Goal: Task Accomplishment & Management: Use online tool/utility

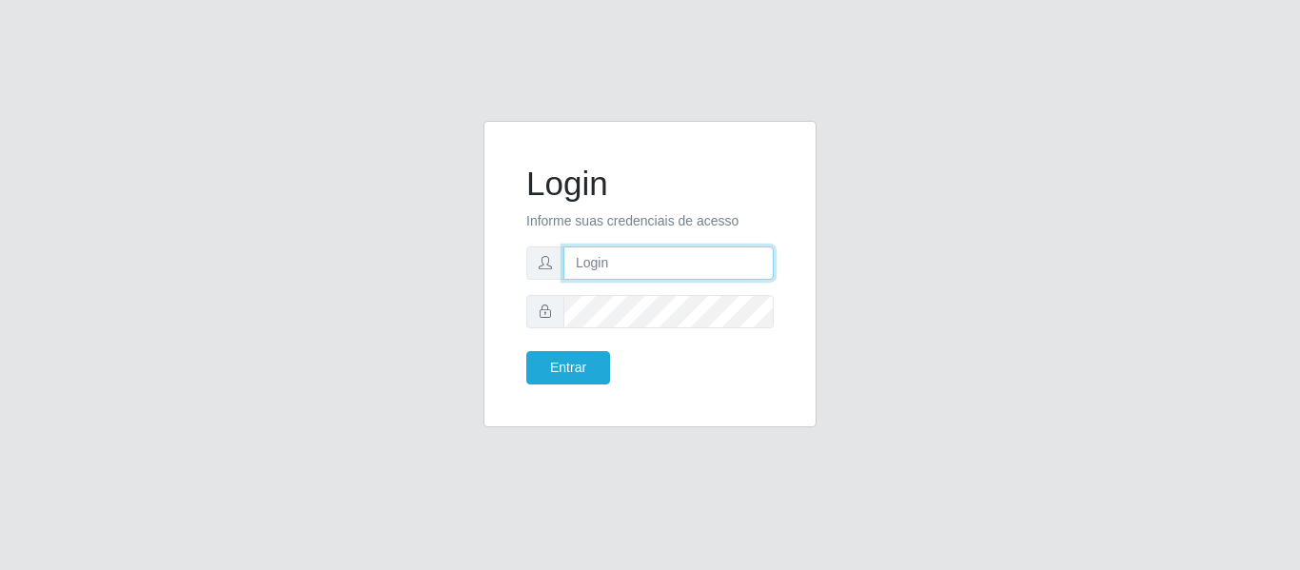
drag, startPoint x: 0, startPoint y: 0, endPoint x: 577, endPoint y: 264, distance: 635.2
click at [577, 264] on input "text" at bounding box center [668, 262] width 210 height 33
type input "[EMAIL_ADDRESS][DOMAIN_NAME]"
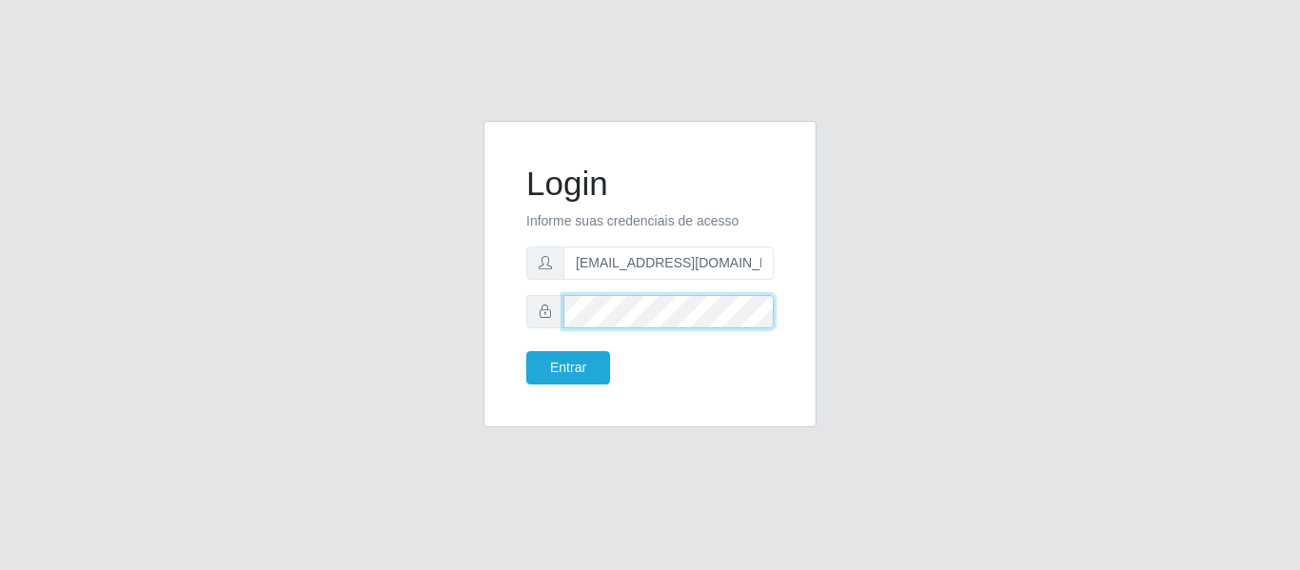
click at [526, 351] on button "Entrar" at bounding box center [568, 367] width 84 height 33
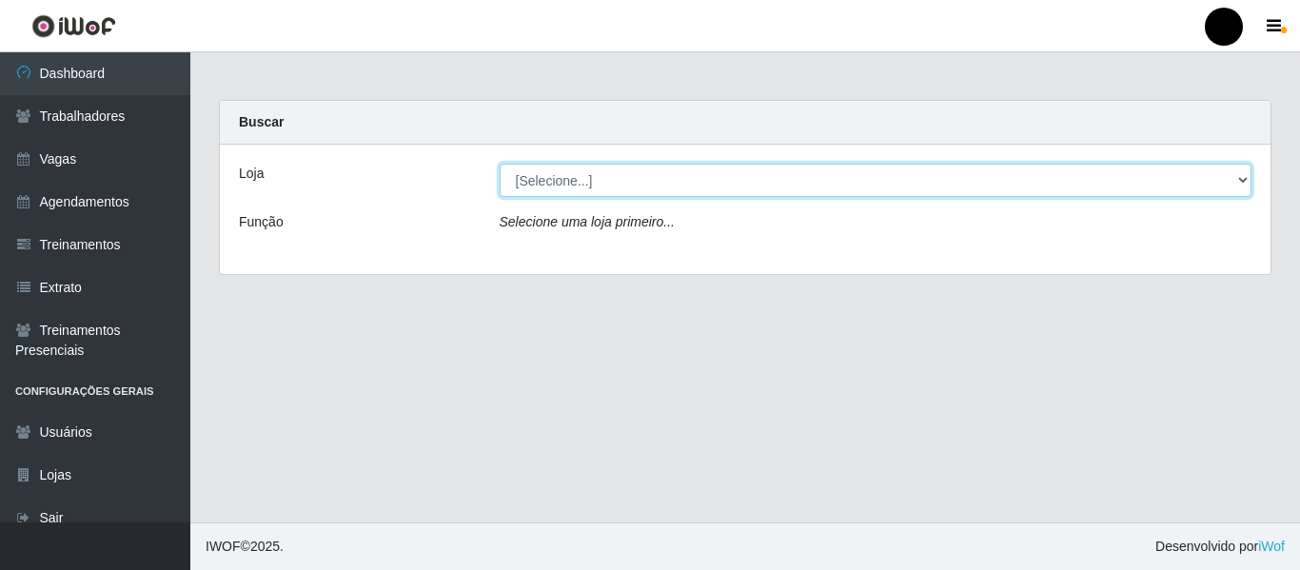
click at [1245, 182] on select "[Selecione...] SuperFácil Atacado - Emaús SuperFácil Atacado - Rodoviária Super…" at bounding box center [875, 180] width 753 height 33
select select "408"
click at [499, 164] on select "[Selecione...] SuperFácil Atacado - Emaús SuperFácil Atacado - Rodoviária Super…" at bounding box center [875, 180] width 753 height 33
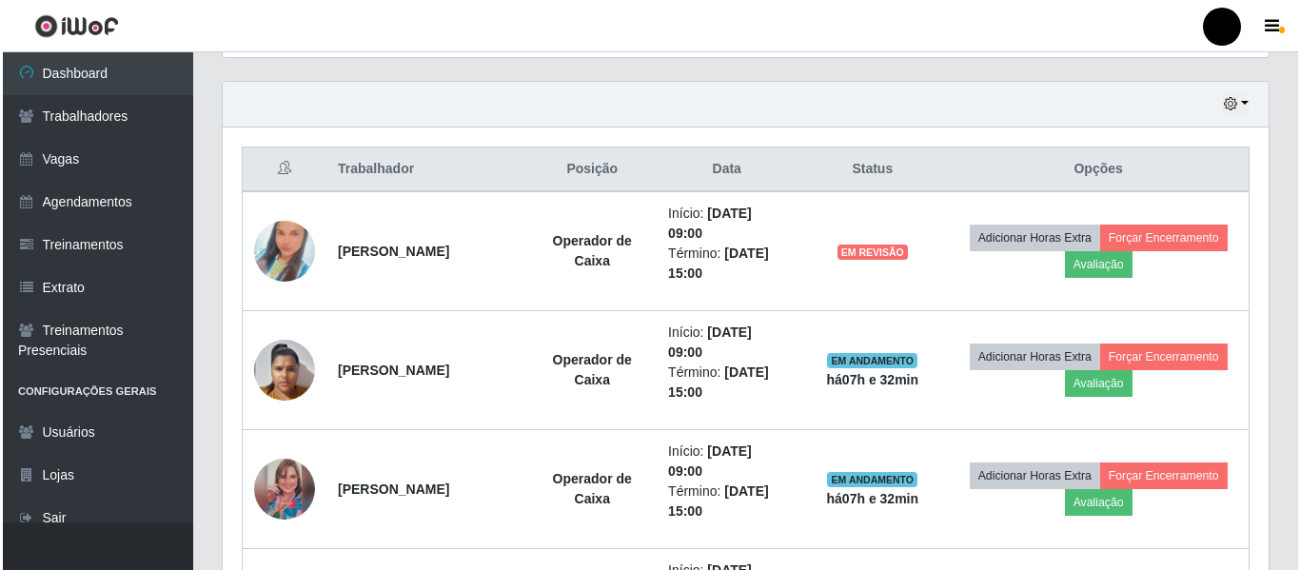
scroll to position [666, 0]
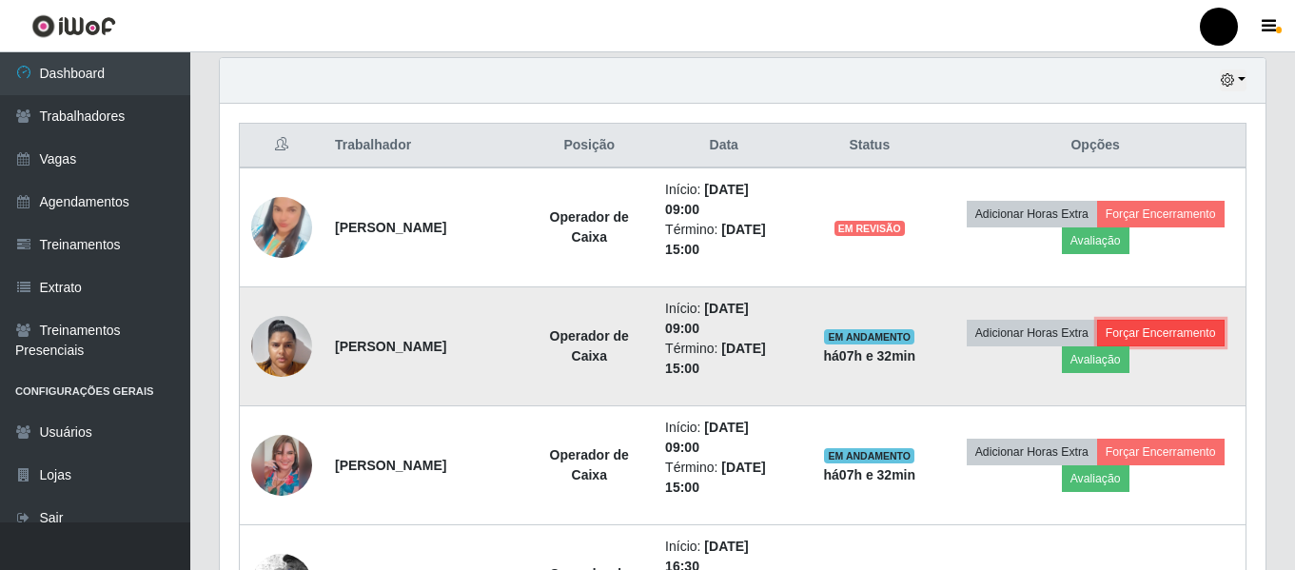
click at [1128, 335] on button "Forçar Encerramento" at bounding box center [1160, 333] width 127 height 27
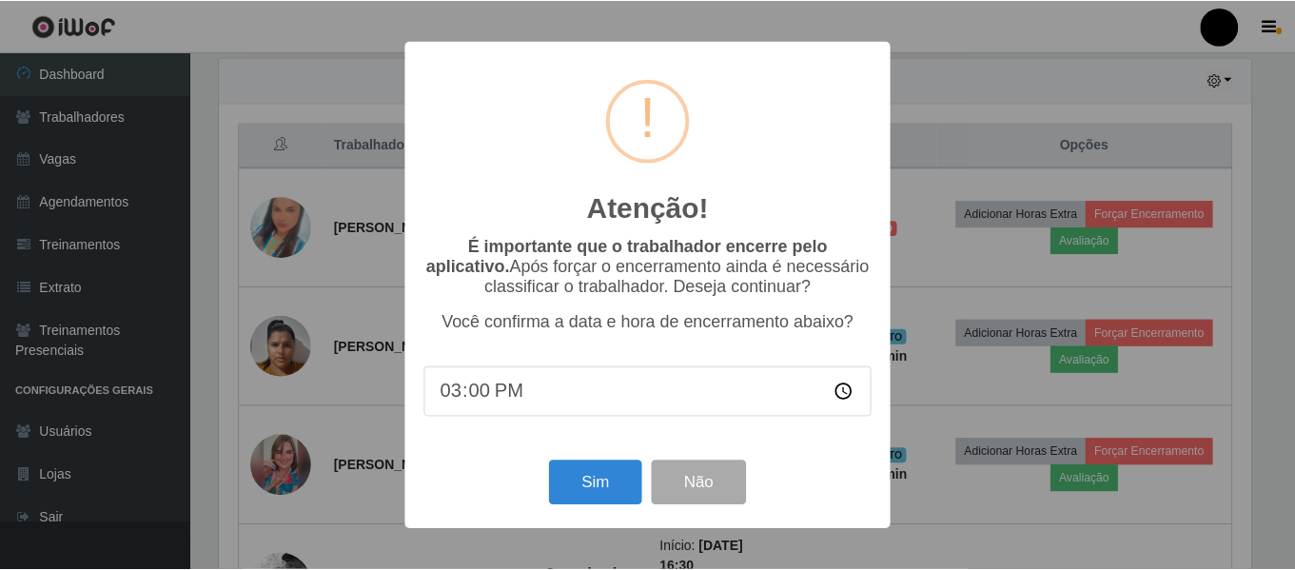
scroll to position [395, 1036]
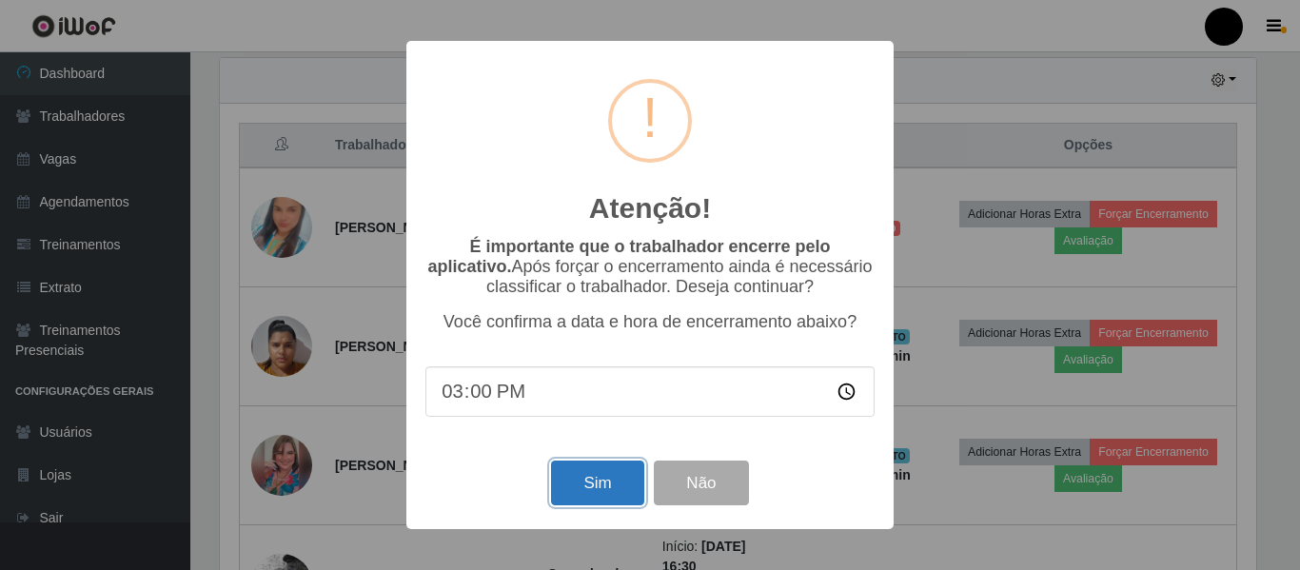
click at [576, 486] on button "Sim" at bounding box center [597, 482] width 92 height 45
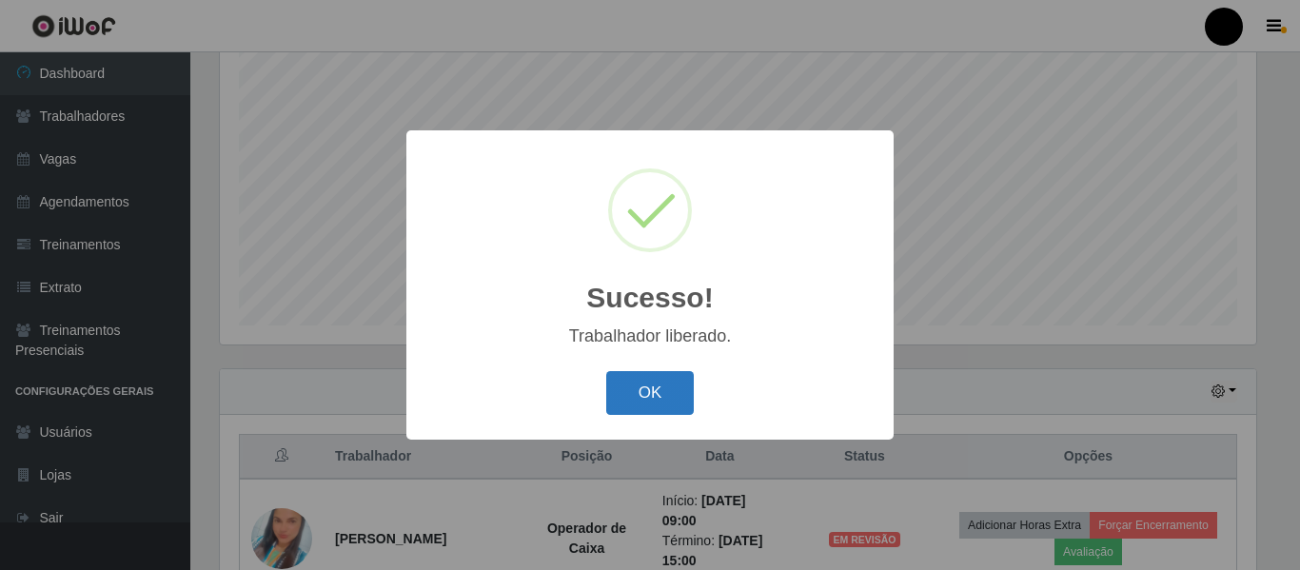
click at [642, 384] on button "OK" at bounding box center [650, 393] width 88 height 45
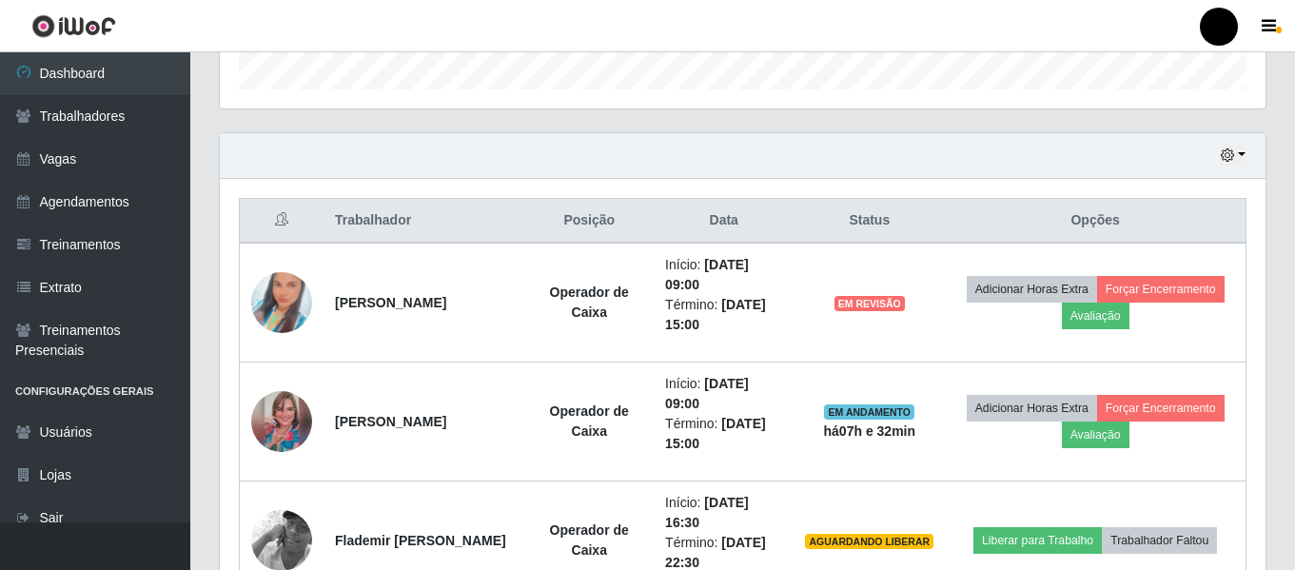
scroll to position [640, 0]
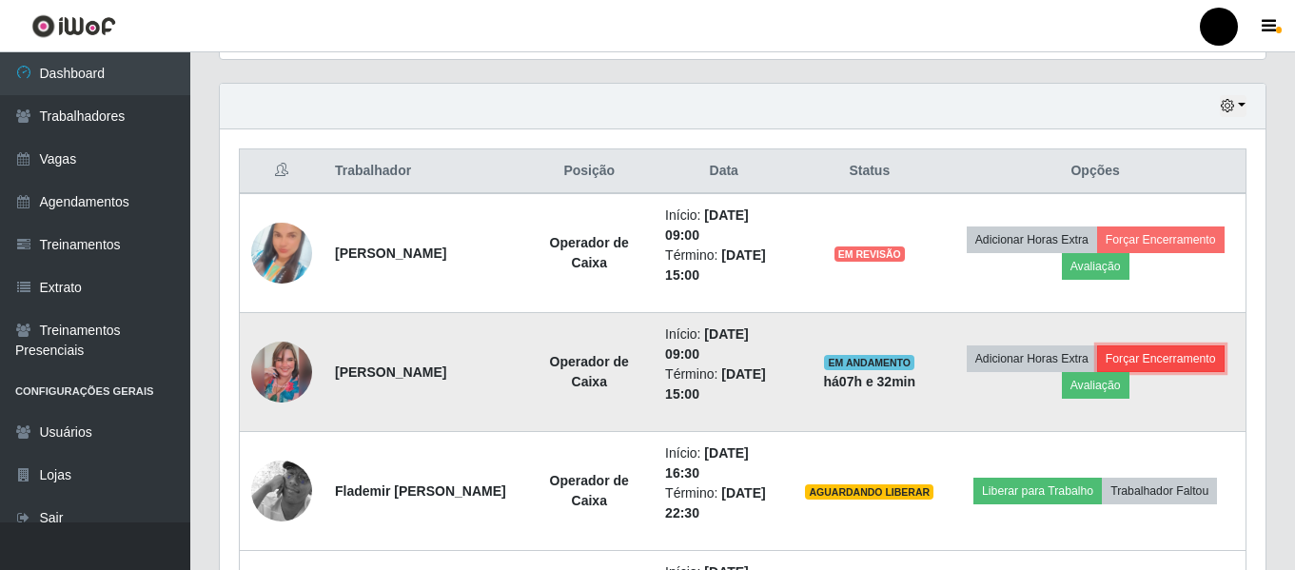
click at [1125, 362] on button "Forçar Encerramento" at bounding box center [1160, 358] width 127 height 27
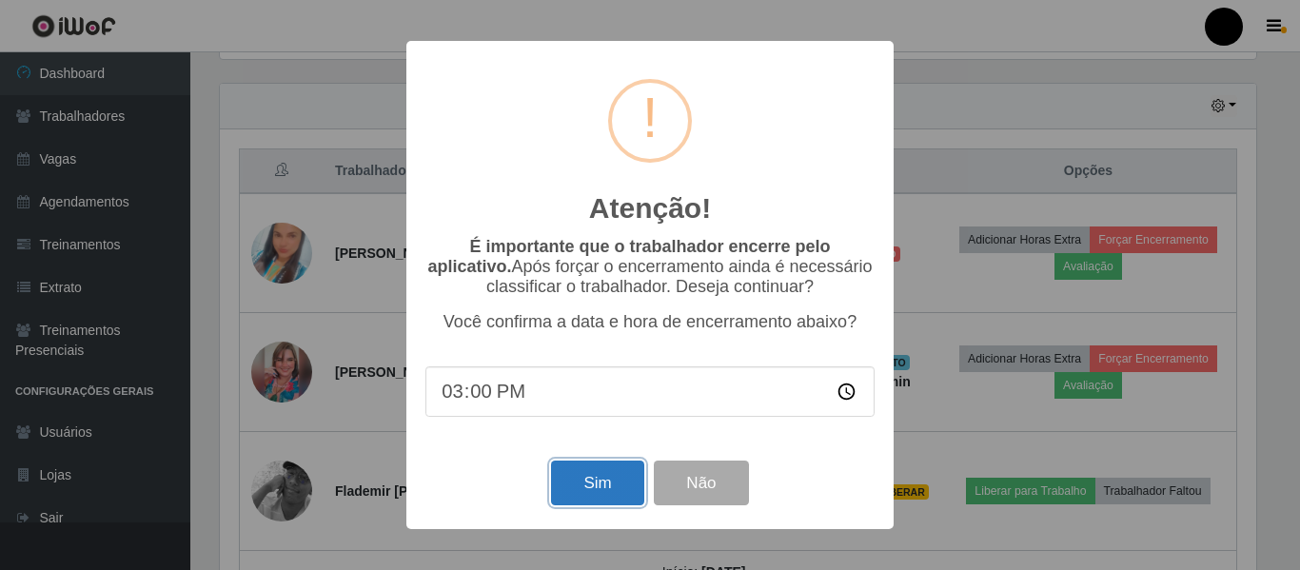
click at [589, 495] on button "Sim" at bounding box center [597, 482] width 92 height 45
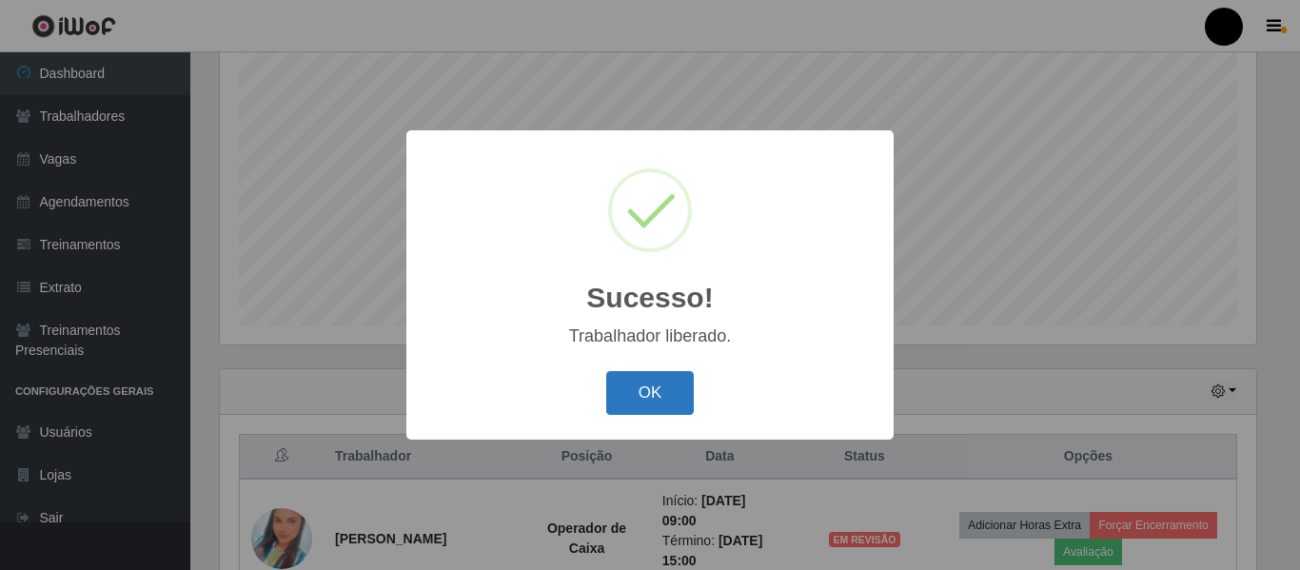
click at [642, 395] on button "OK" at bounding box center [650, 393] width 88 height 45
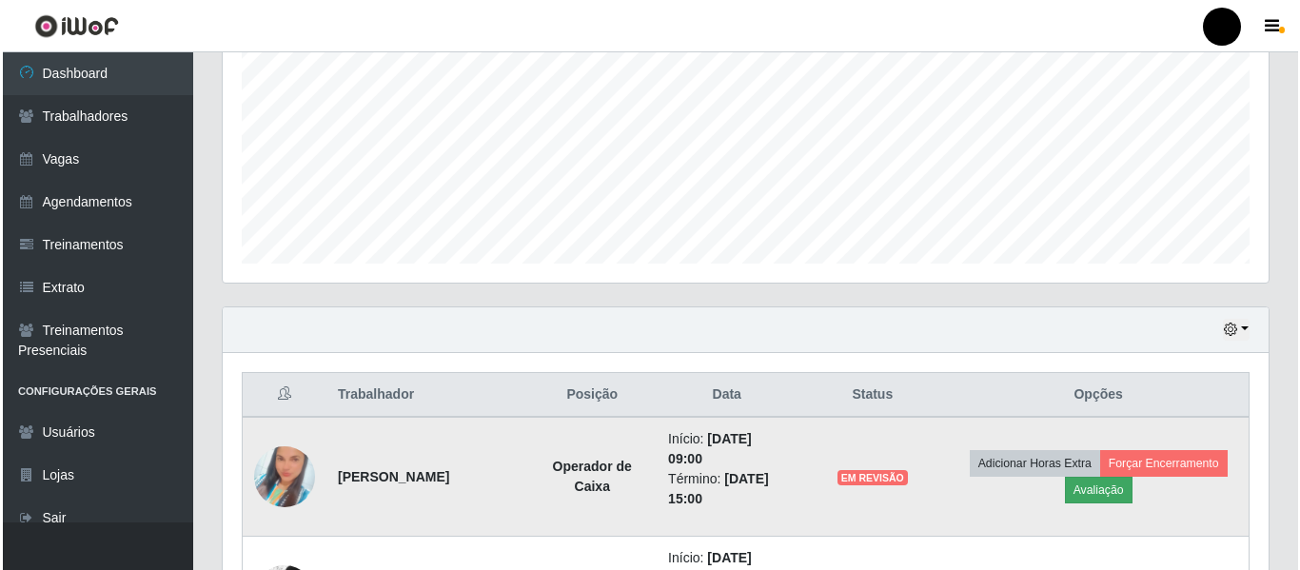
scroll to position [450, 0]
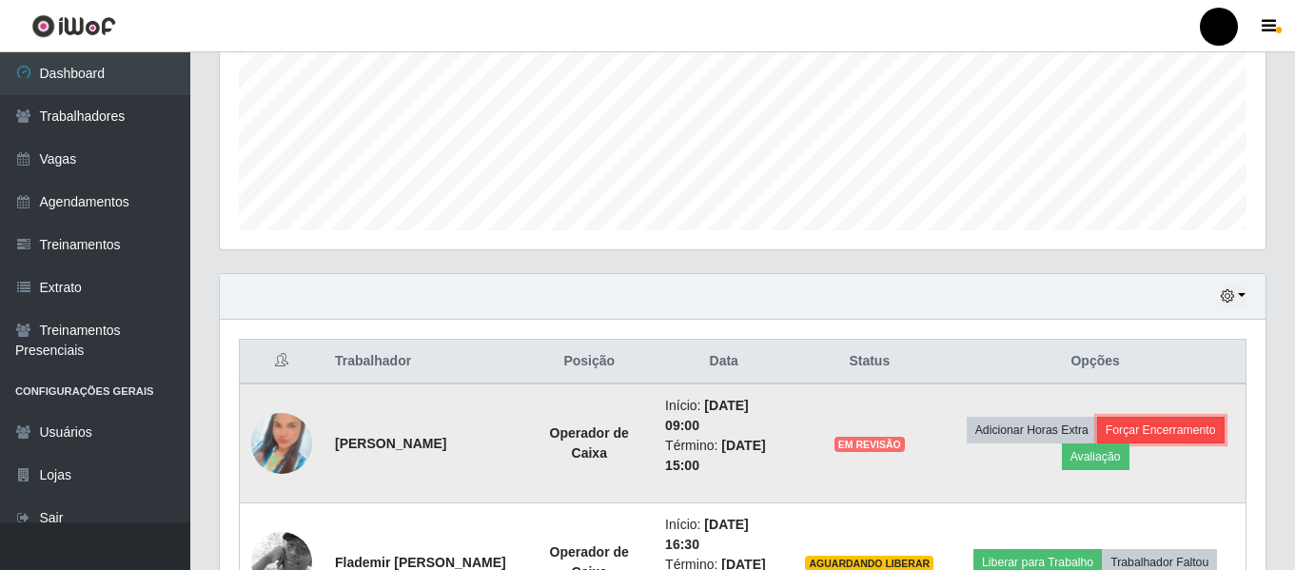
click at [1145, 429] on button "Forçar Encerramento" at bounding box center [1160, 430] width 127 height 27
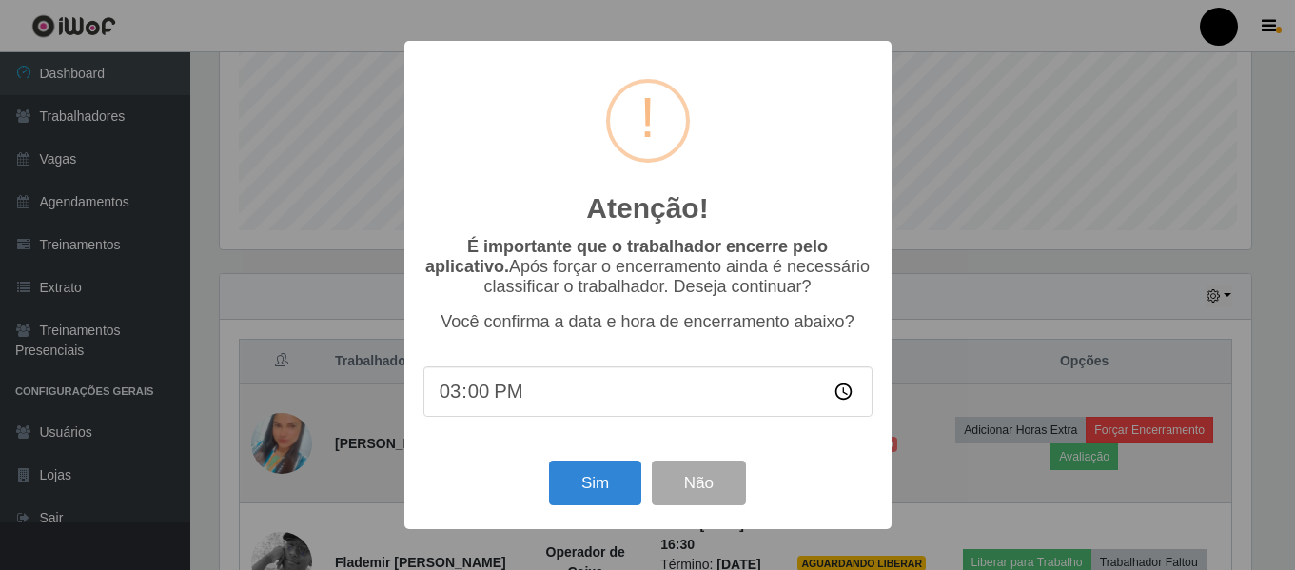
scroll to position [395, 1036]
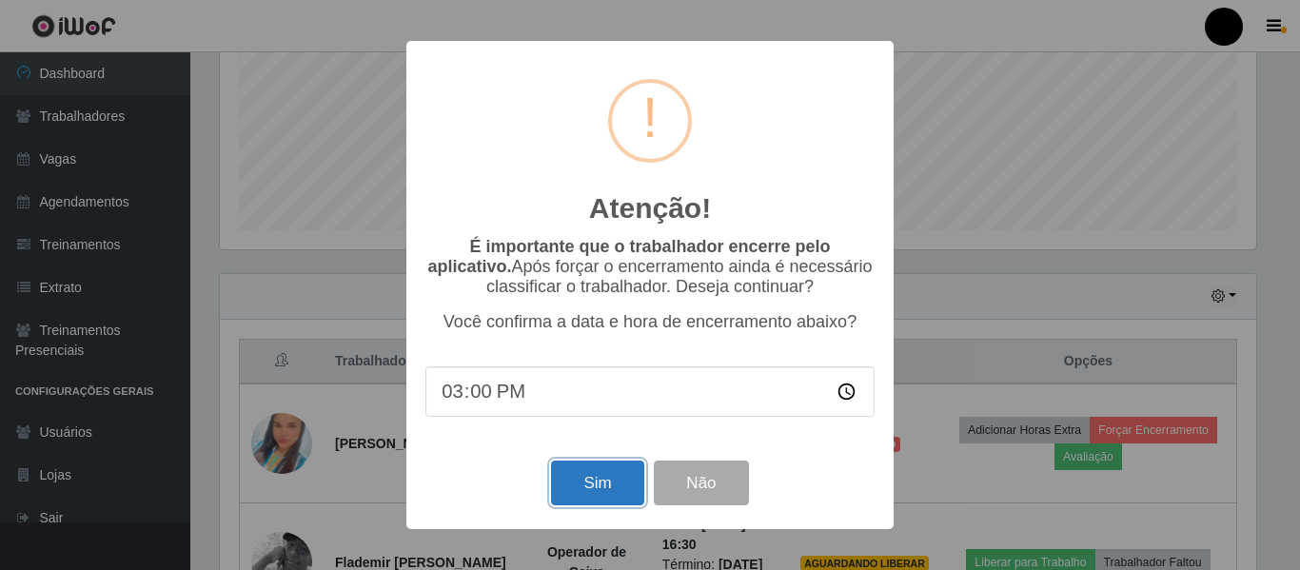
click at [627, 477] on button "Sim" at bounding box center [597, 482] width 92 height 45
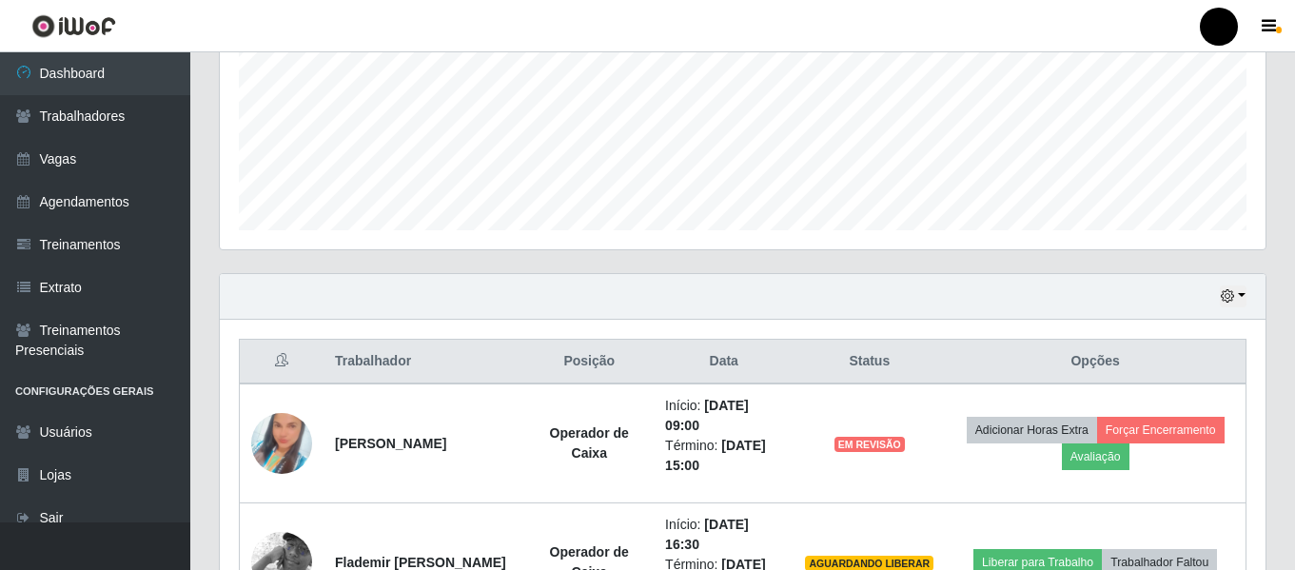
scroll to position [0, 0]
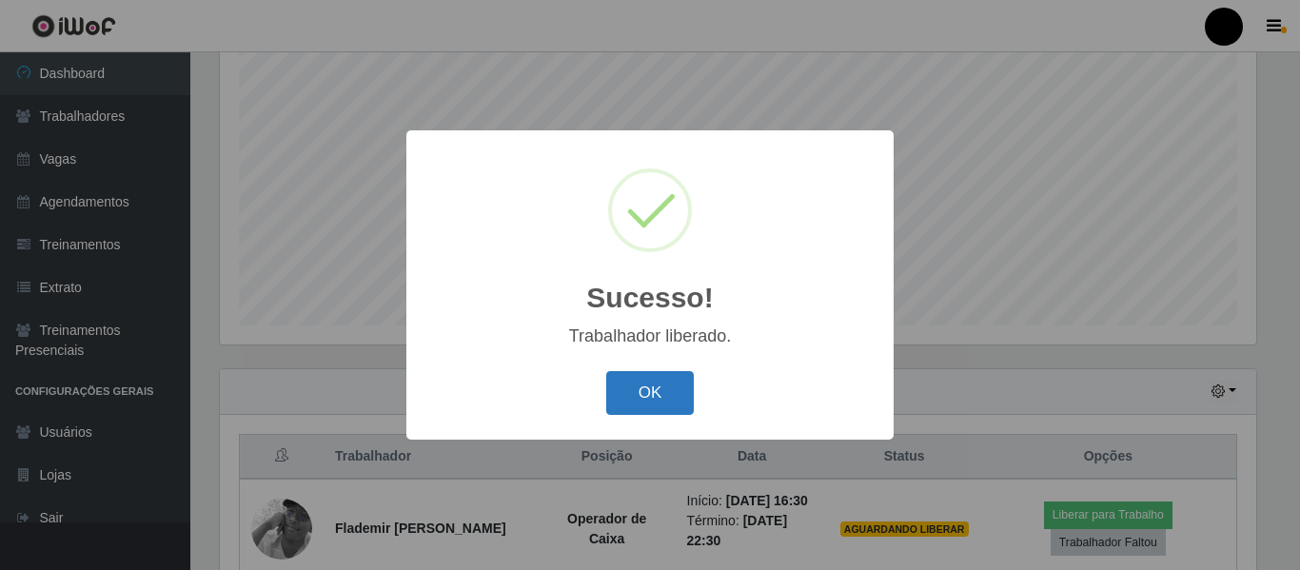
click at [676, 392] on button "OK" at bounding box center [650, 393] width 88 height 45
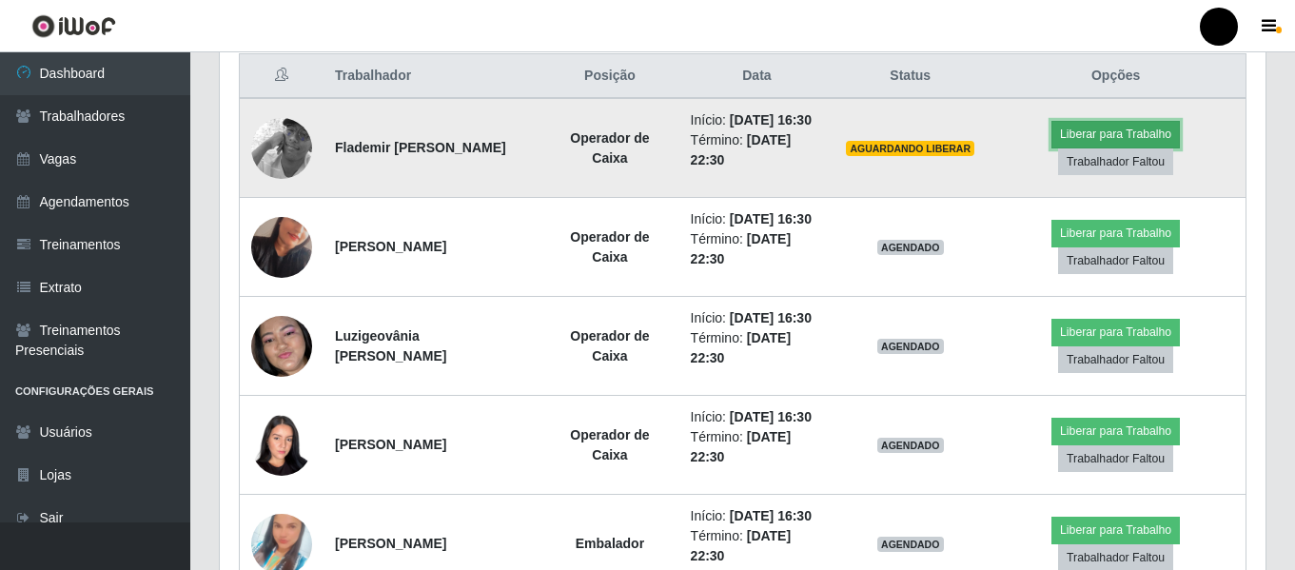
click at [1140, 137] on button "Liberar para Trabalho" at bounding box center [1115, 134] width 128 height 27
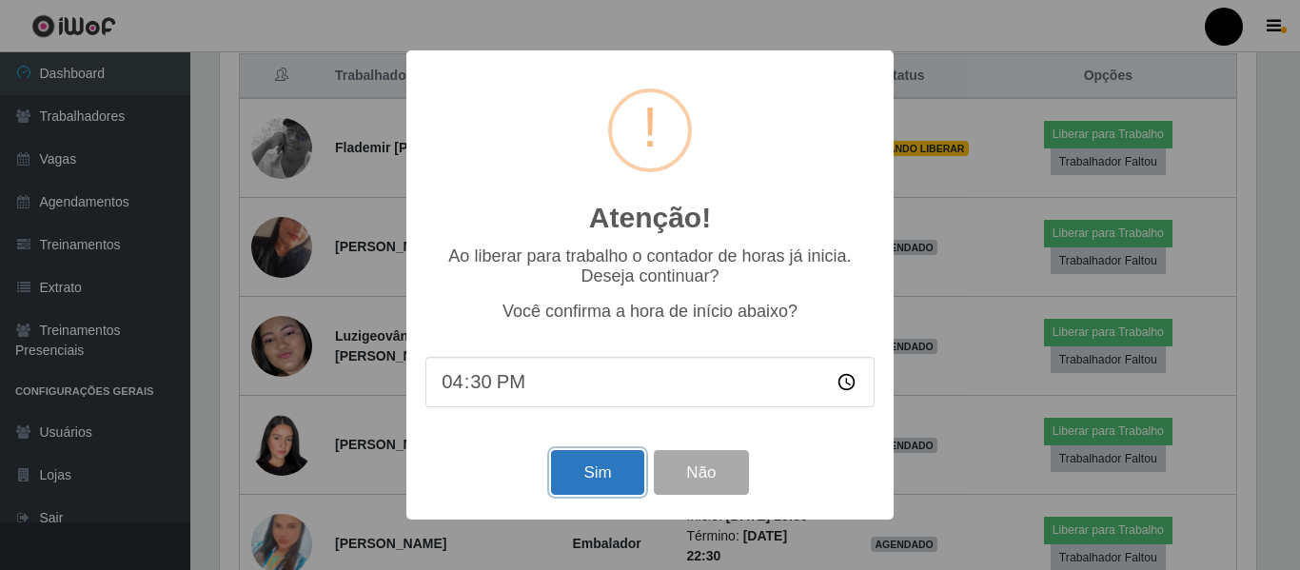
click at [597, 483] on button "Sim" at bounding box center [597, 472] width 92 height 45
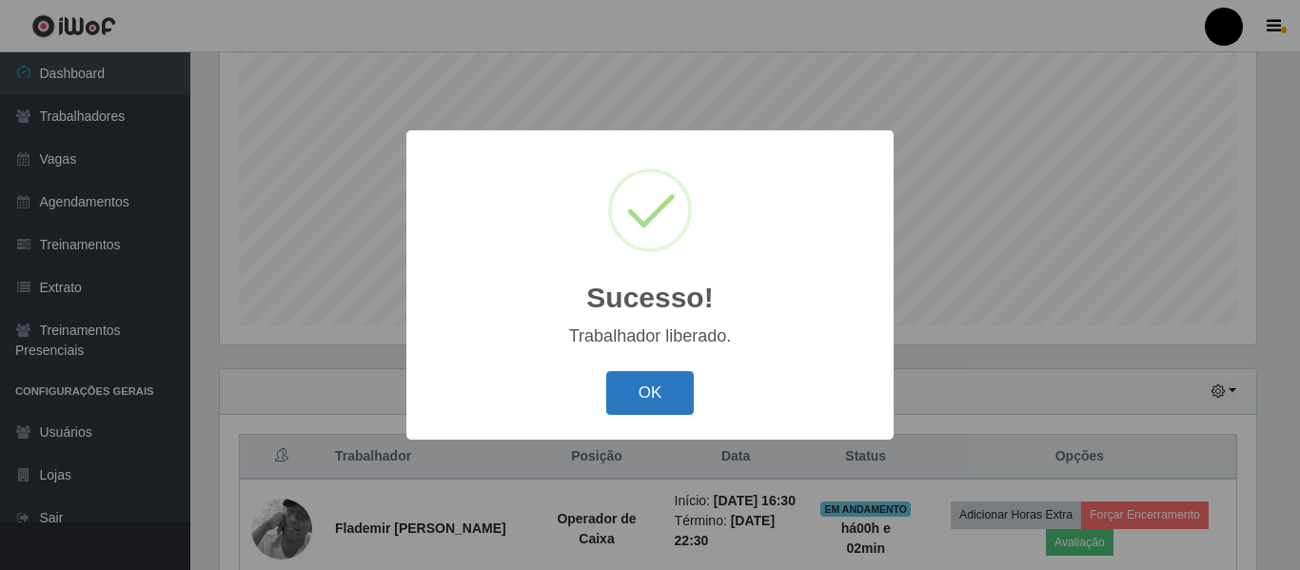
click at [663, 397] on button "OK" at bounding box center [650, 393] width 88 height 45
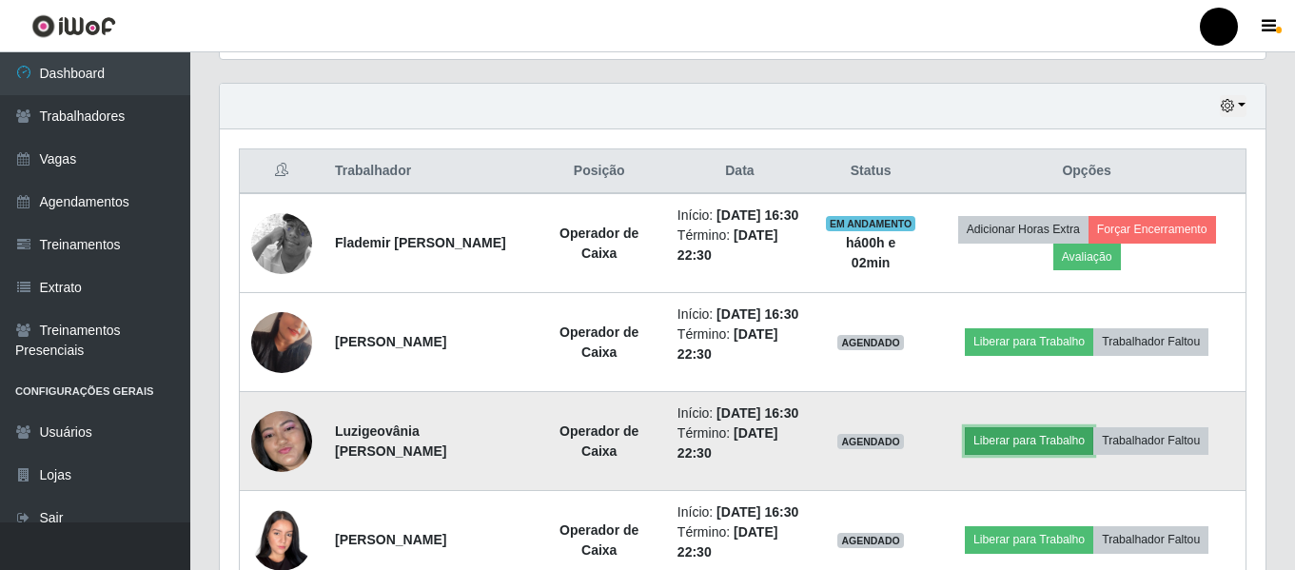
click at [1036, 454] on button "Liberar para Trabalho" at bounding box center [1029, 440] width 128 height 27
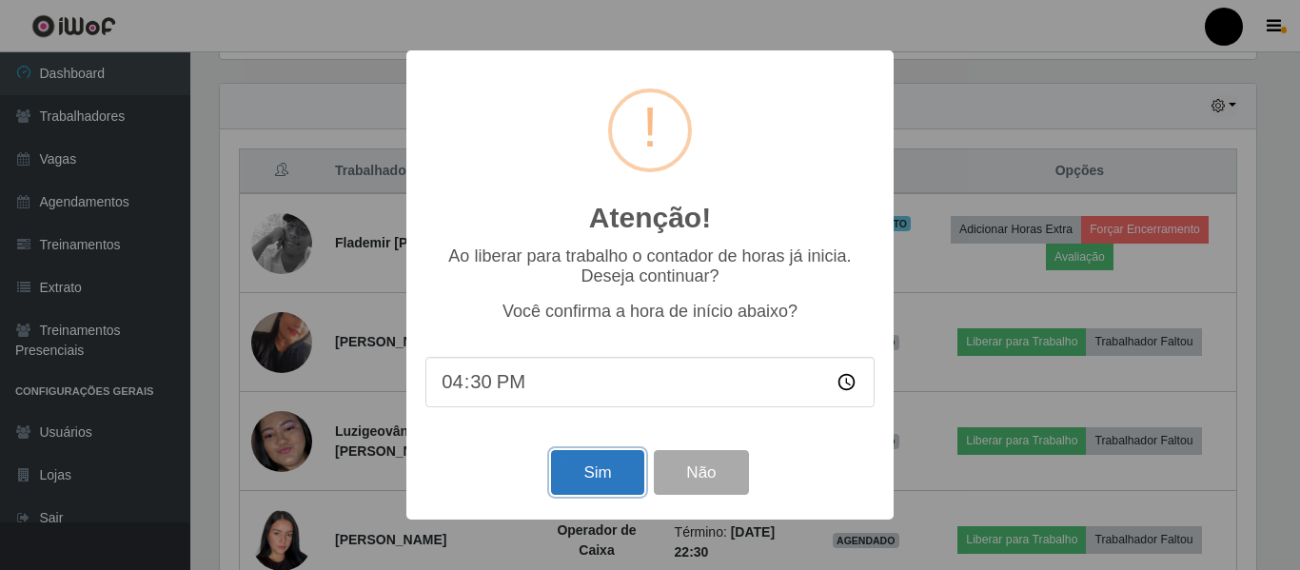
click at [600, 469] on button "Sim" at bounding box center [597, 472] width 92 height 45
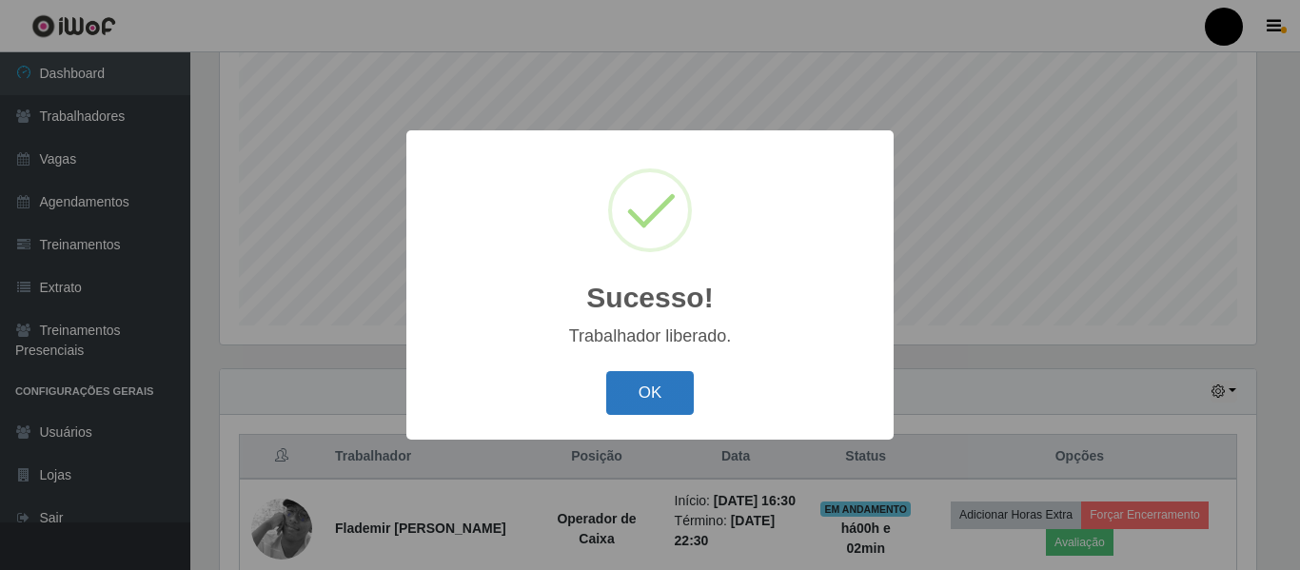
click at [640, 388] on button "OK" at bounding box center [650, 393] width 88 height 45
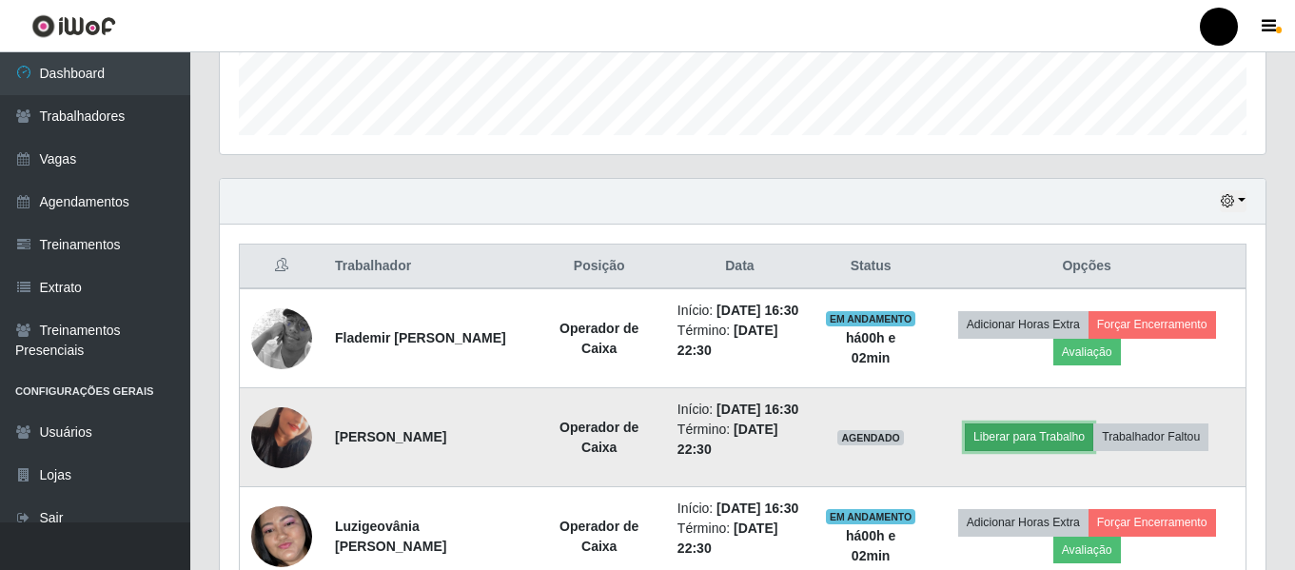
click at [992, 450] on button "Liberar para Trabalho" at bounding box center [1029, 436] width 128 height 27
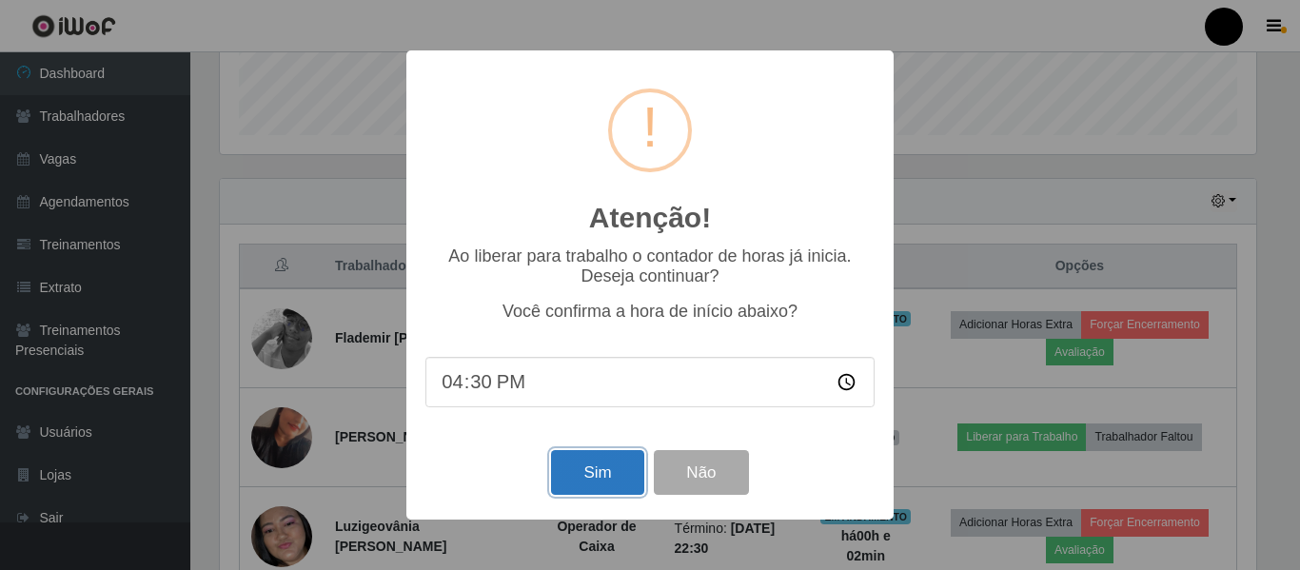
click at [599, 464] on button "Sim" at bounding box center [597, 472] width 92 height 45
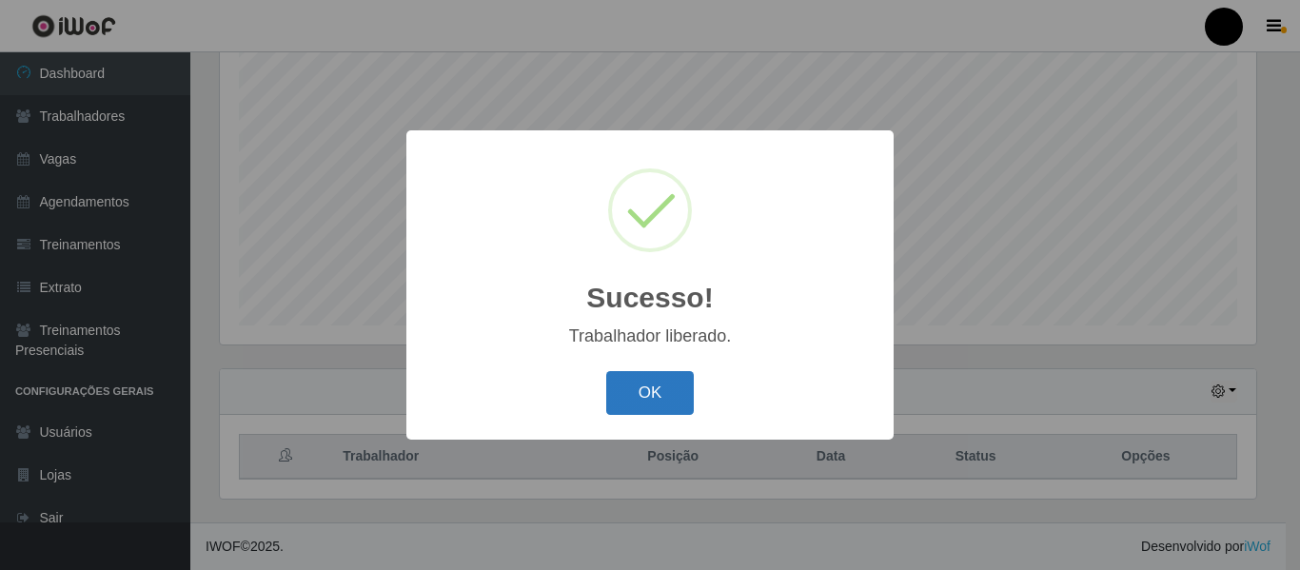
click at [667, 404] on button "OK" at bounding box center [650, 393] width 88 height 45
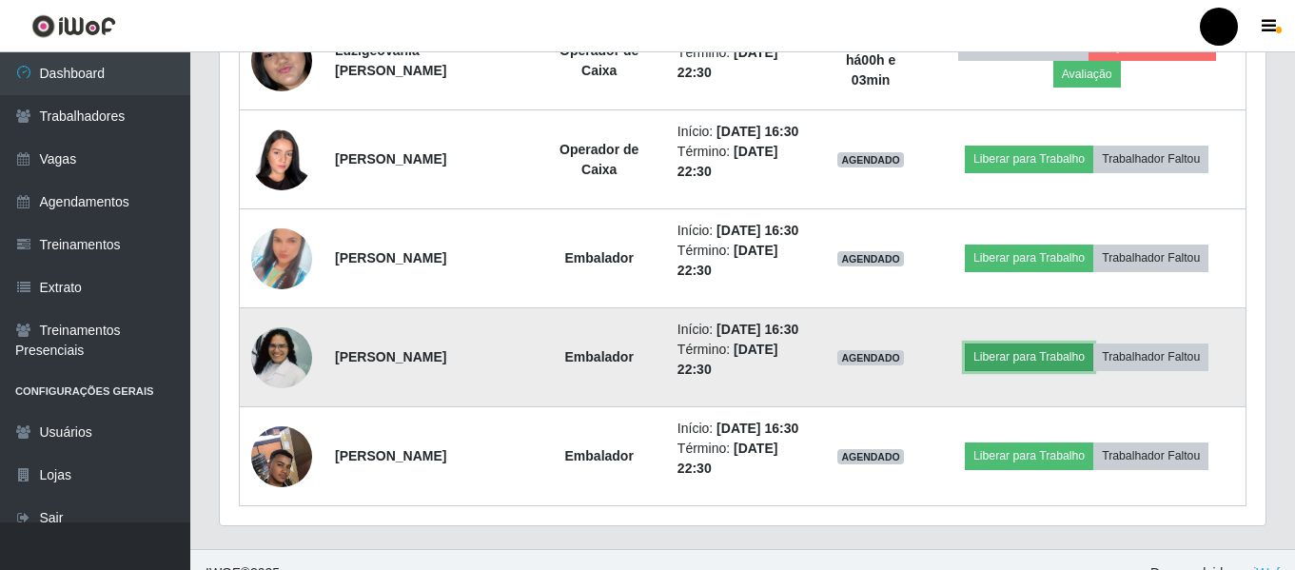
click at [1042, 370] on button "Liberar para Trabalho" at bounding box center [1029, 356] width 128 height 27
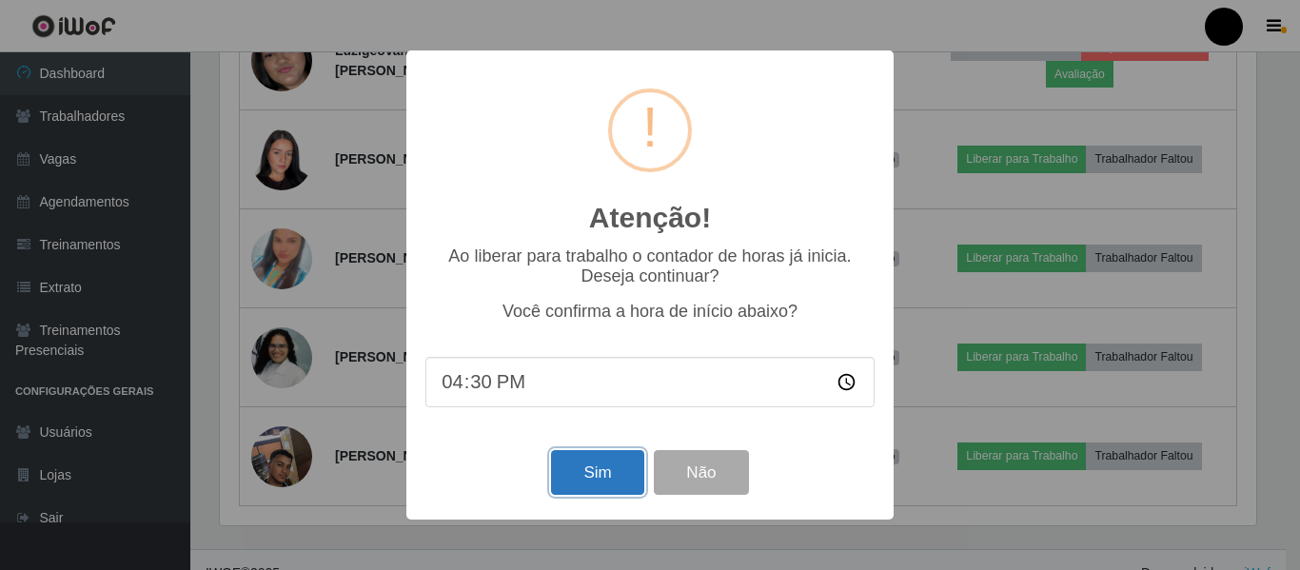
click at [608, 466] on button "Sim" at bounding box center [597, 472] width 92 height 45
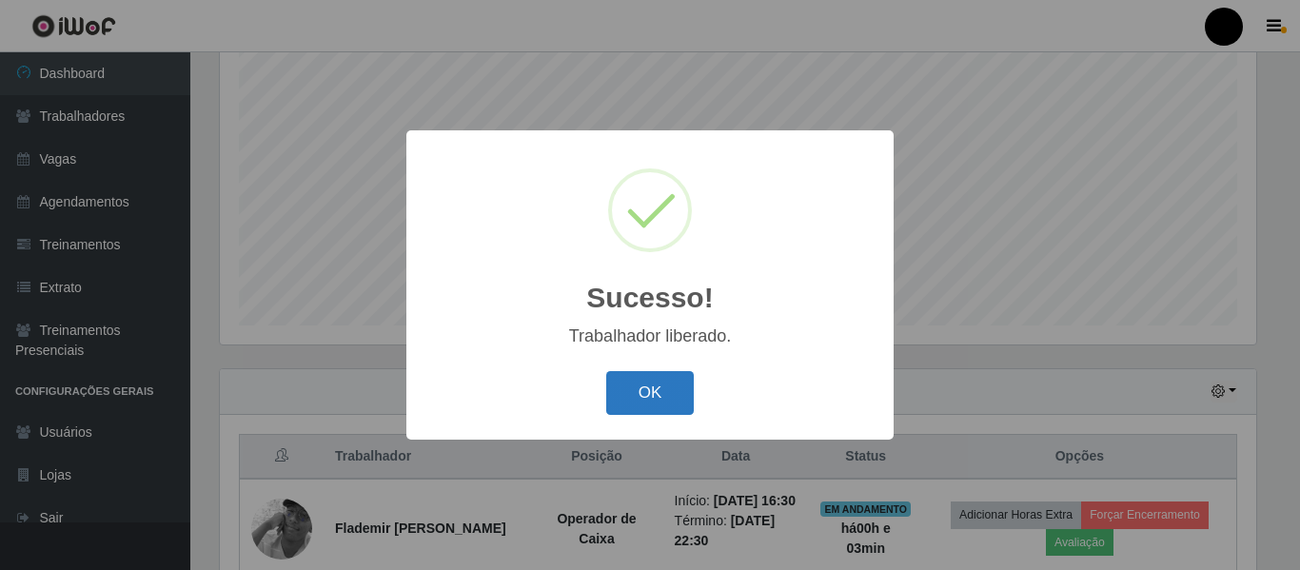
click at [669, 398] on button "OK" at bounding box center [650, 393] width 88 height 45
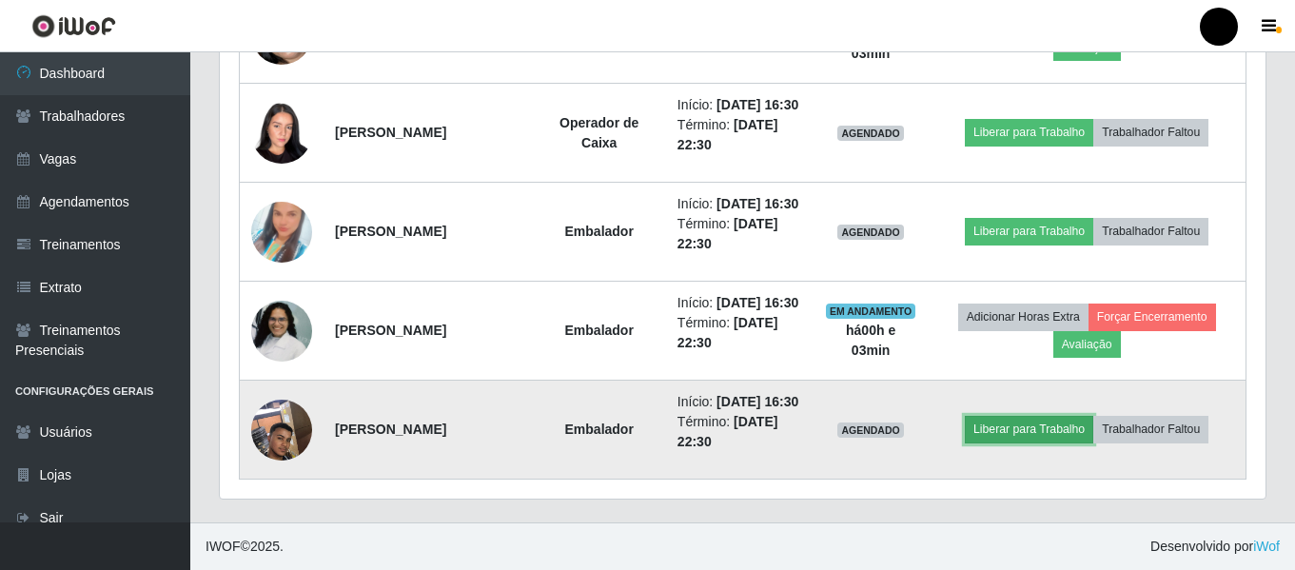
click at [1020, 419] on button "Liberar para Trabalho" at bounding box center [1029, 429] width 128 height 27
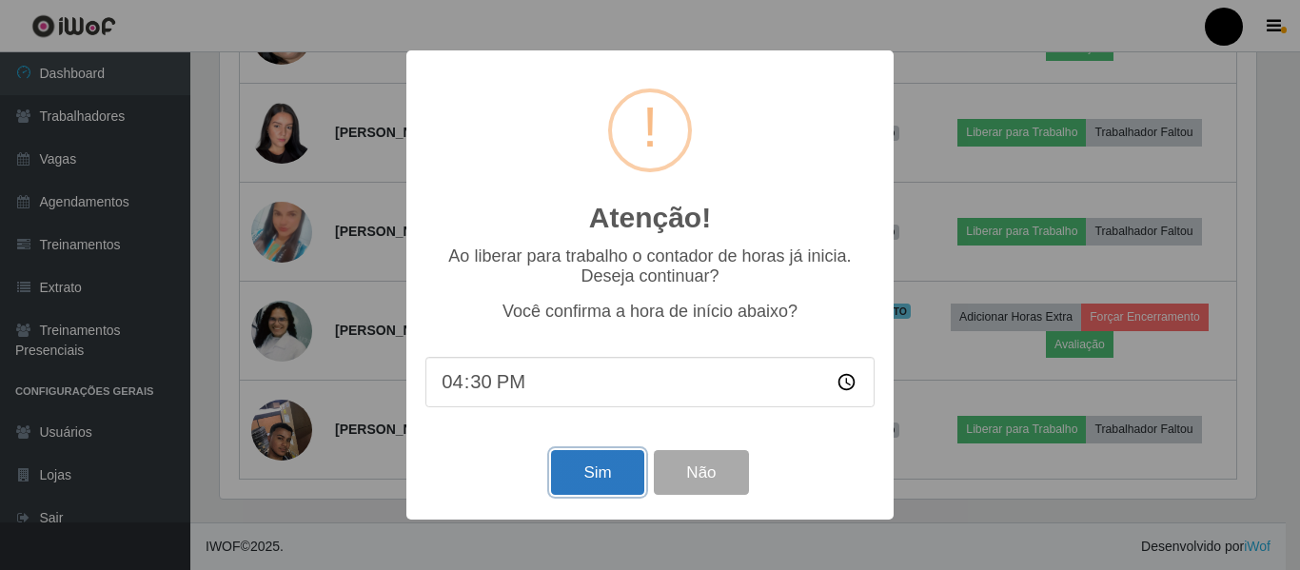
click at [567, 478] on button "Sim" at bounding box center [597, 472] width 92 height 45
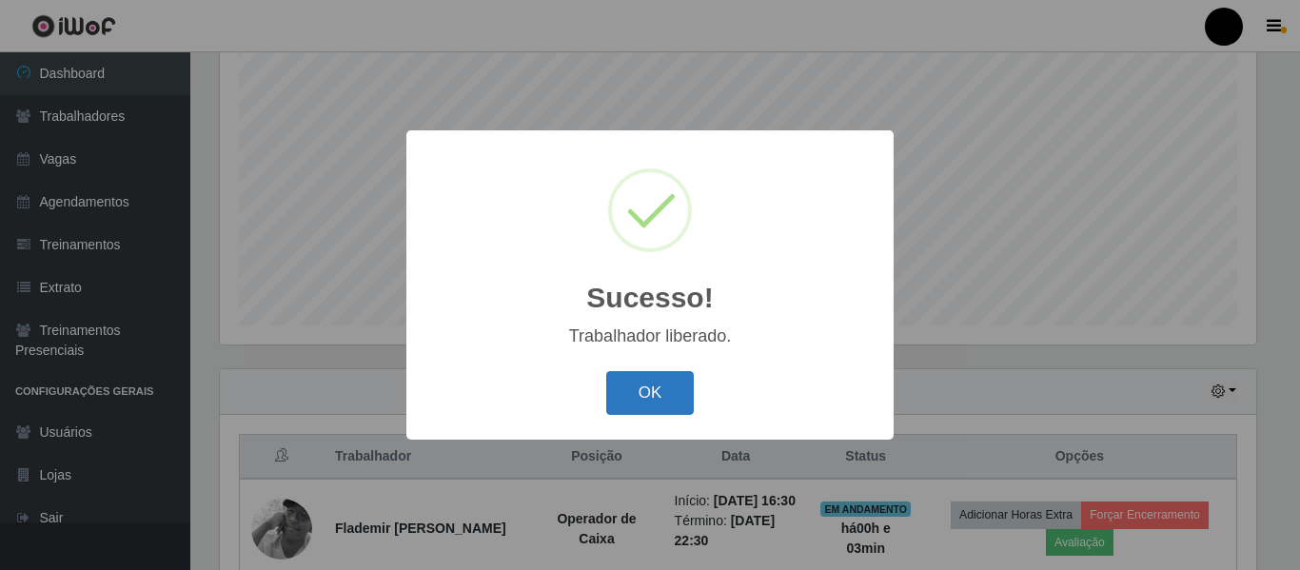
click at [670, 399] on button "OK" at bounding box center [650, 393] width 88 height 45
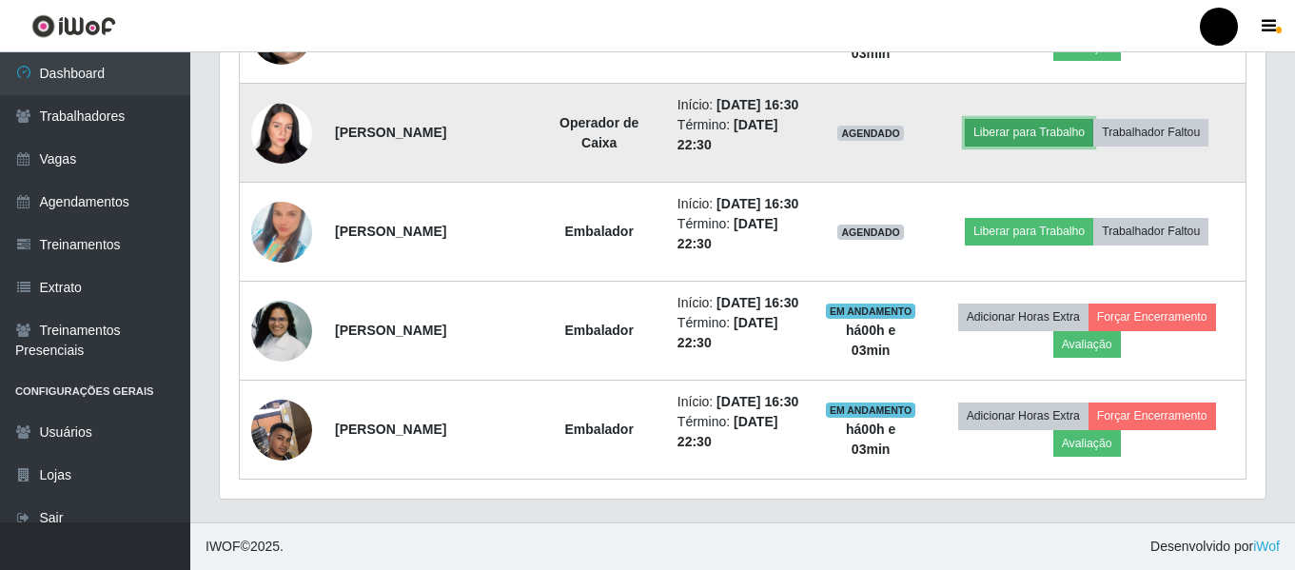
click at [994, 134] on button "Liberar para Trabalho" at bounding box center [1029, 132] width 128 height 27
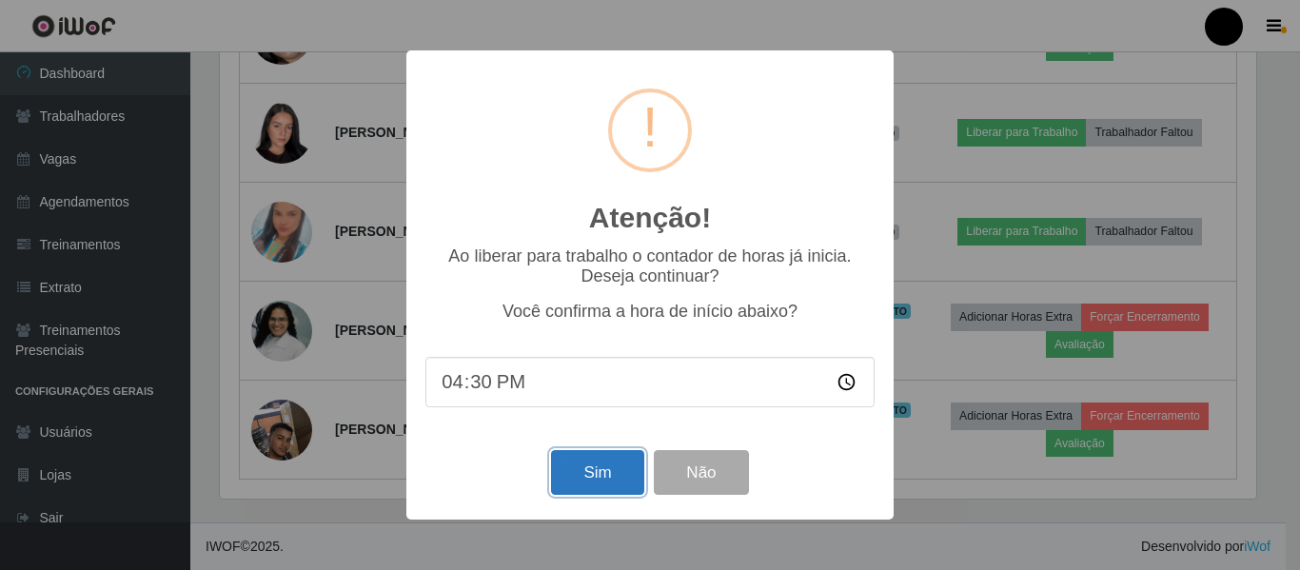
click at [627, 475] on button "Sim" at bounding box center [597, 472] width 92 height 45
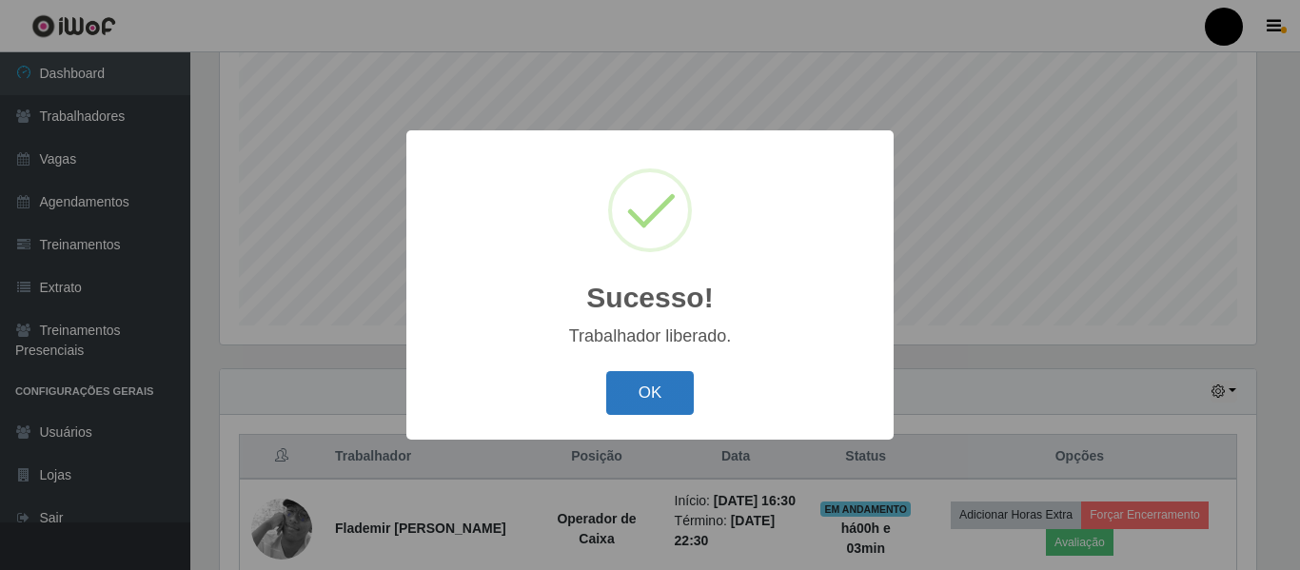
click at [670, 386] on button "OK" at bounding box center [650, 393] width 88 height 45
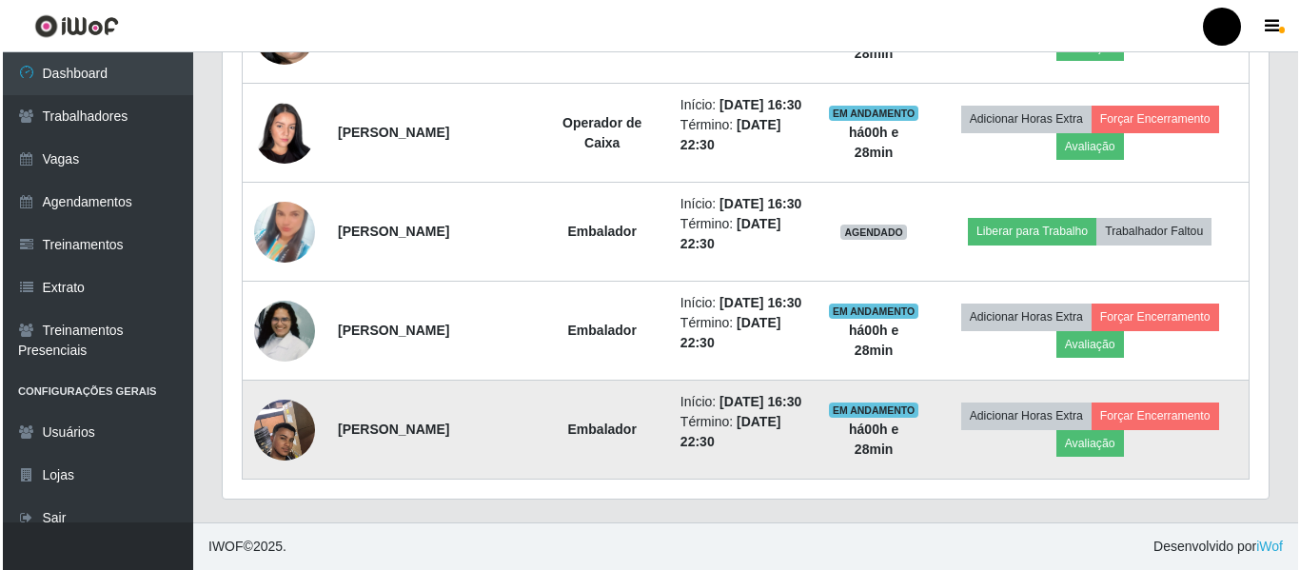
scroll to position [1116, 0]
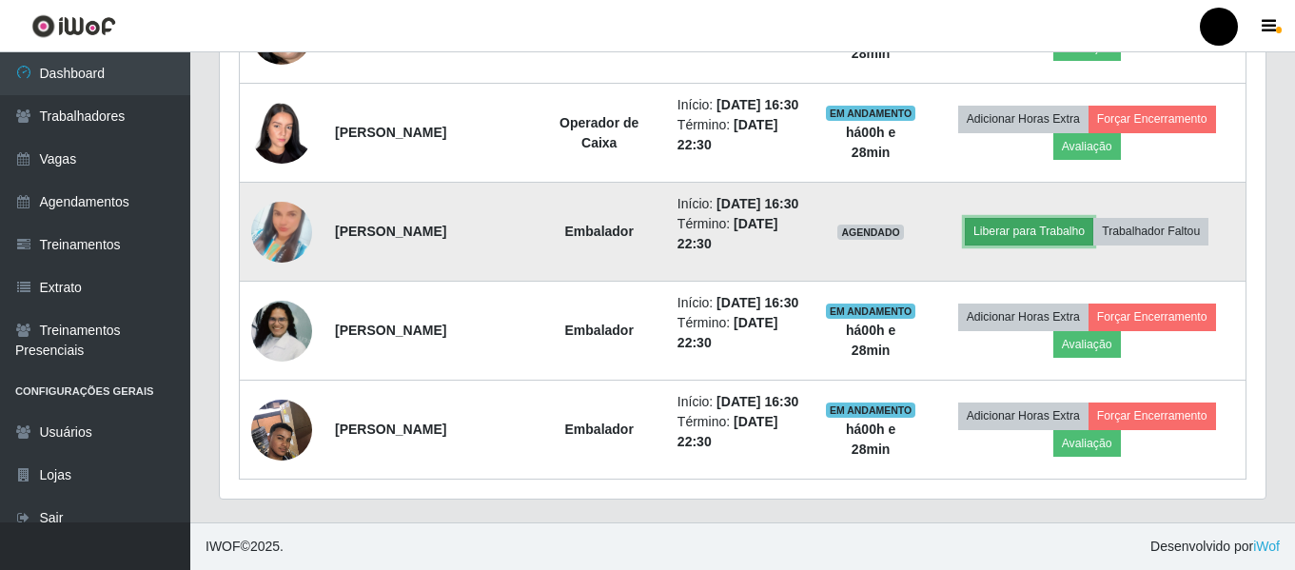
click at [1055, 245] on button "Liberar para Trabalho" at bounding box center [1029, 231] width 128 height 27
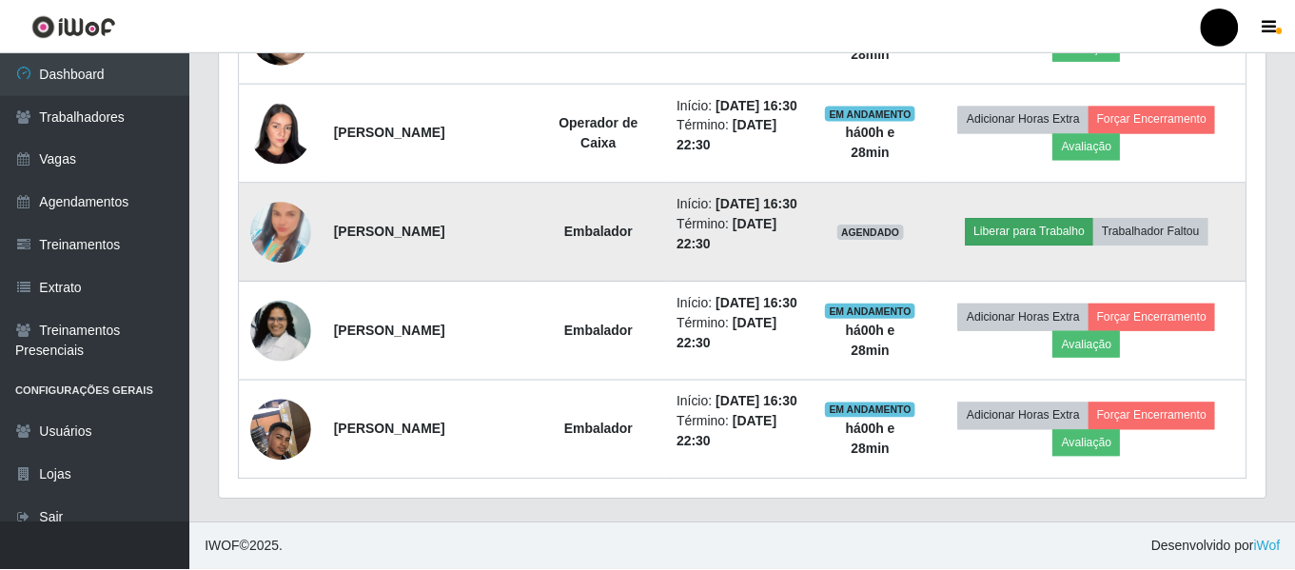
scroll to position [395, 1036]
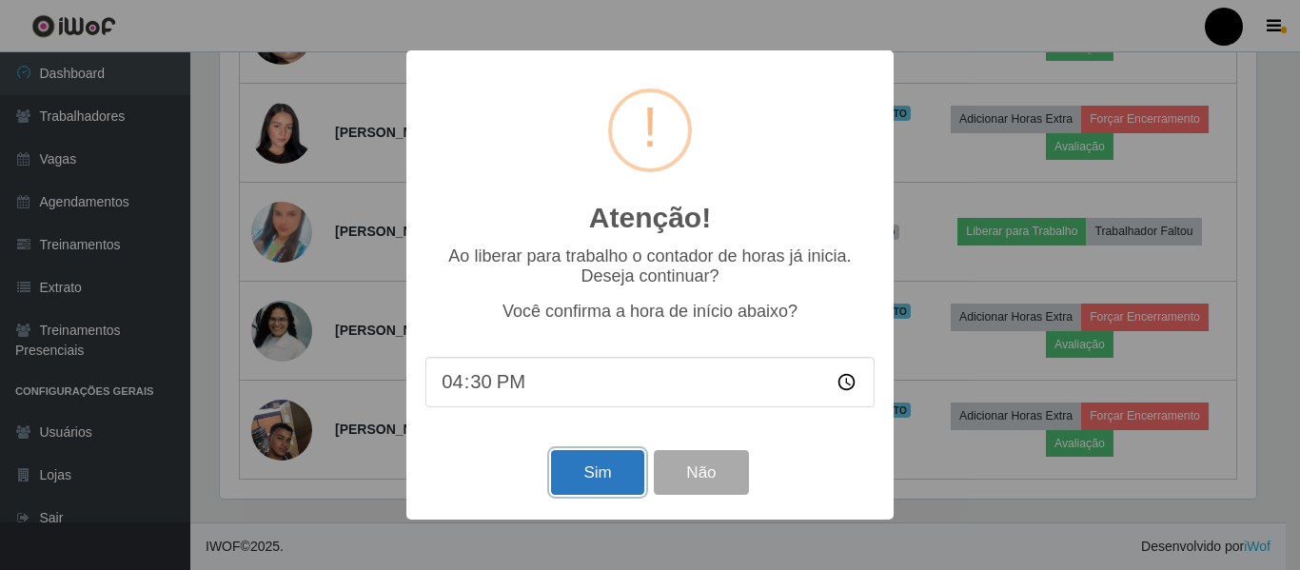
click at [612, 479] on button "Sim" at bounding box center [597, 472] width 92 height 45
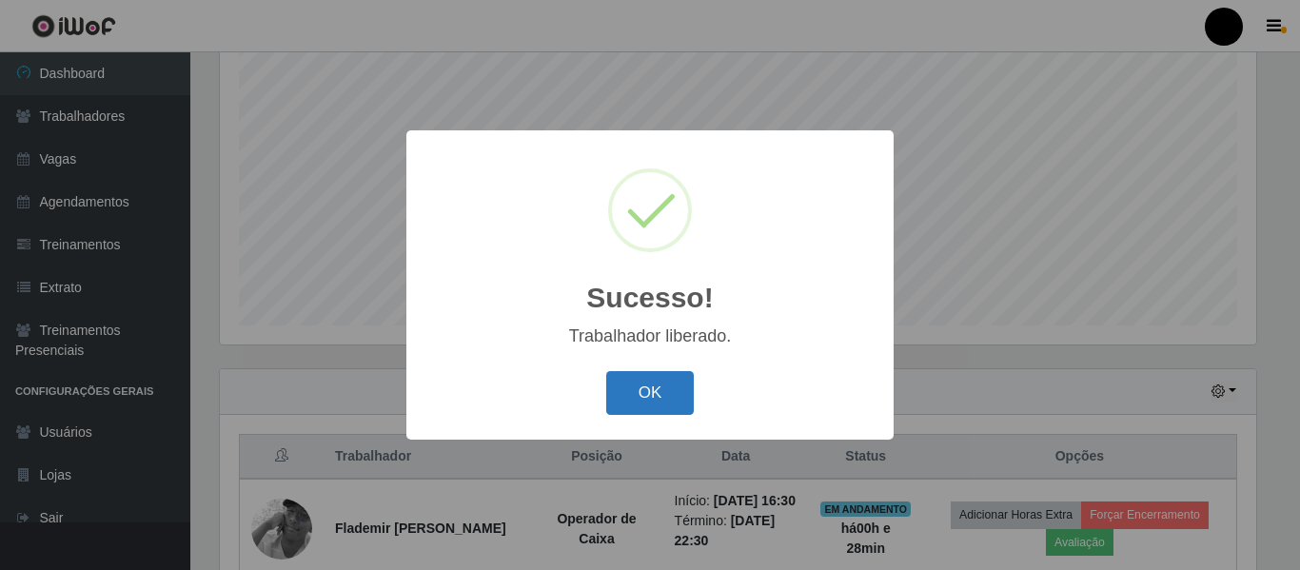
click at [673, 394] on button "OK" at bounding box center [650, 393] width 88 height 45
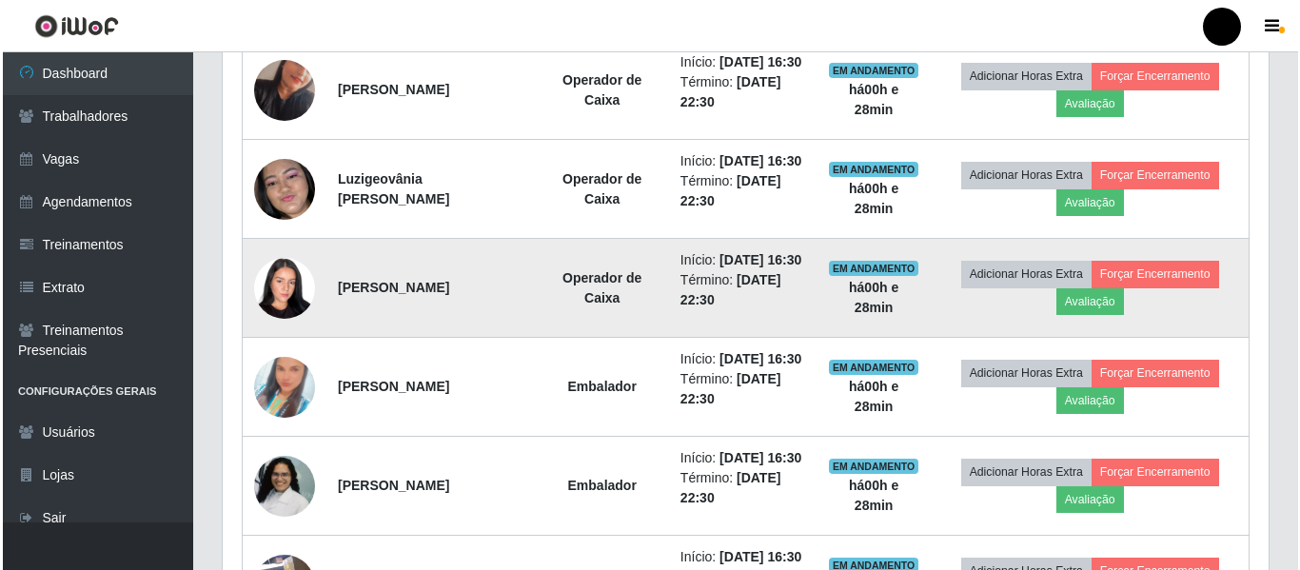
scroll to position [926, 0]
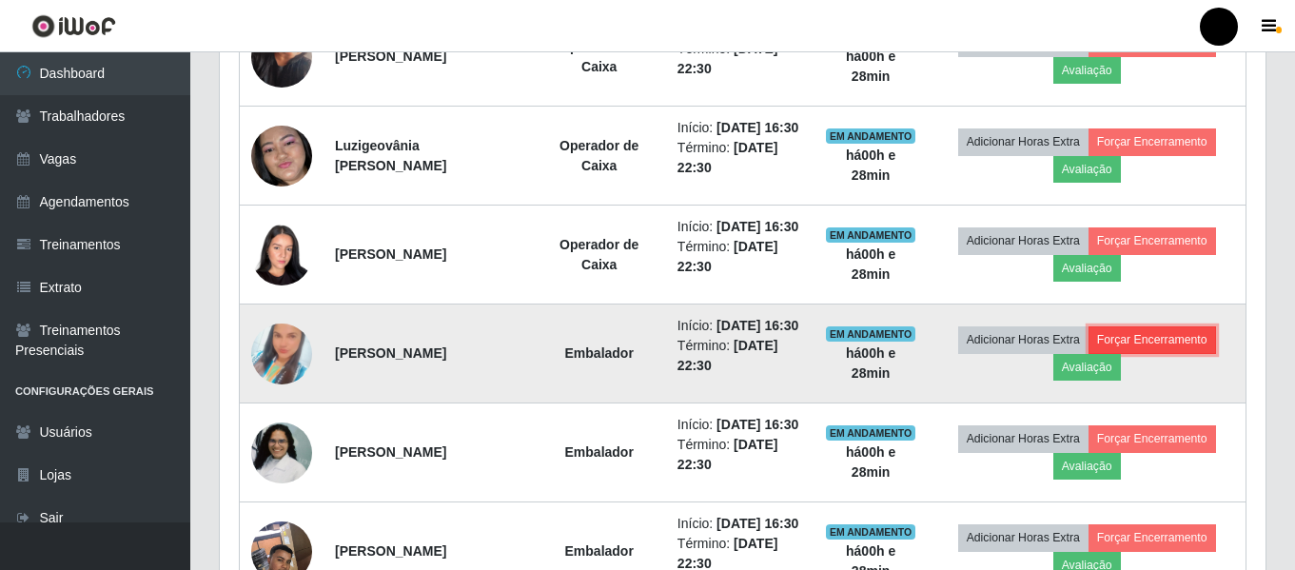
click at [1117, 353] on button "Forçar Encerramento" at bounding box center [1151, 339] width 127 height 27
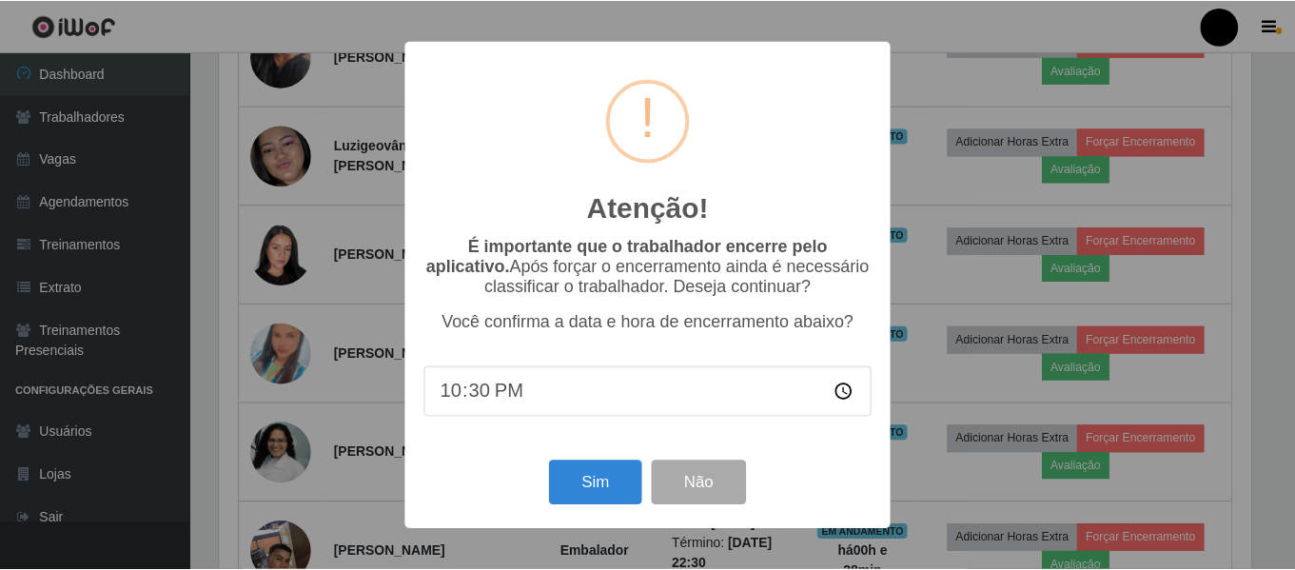
scroll to position [395, 1036]
click at [501, 394] on input "22:30" at bounding box center [649, 391] width 449 height 50
click at [478, 399] on input "22:30" at bounding box center [649, 391] width 449 height 50
click at [442, 397] on input "22:30" at bounding box center [649, 391] width 449 height 50
type input "16:40"
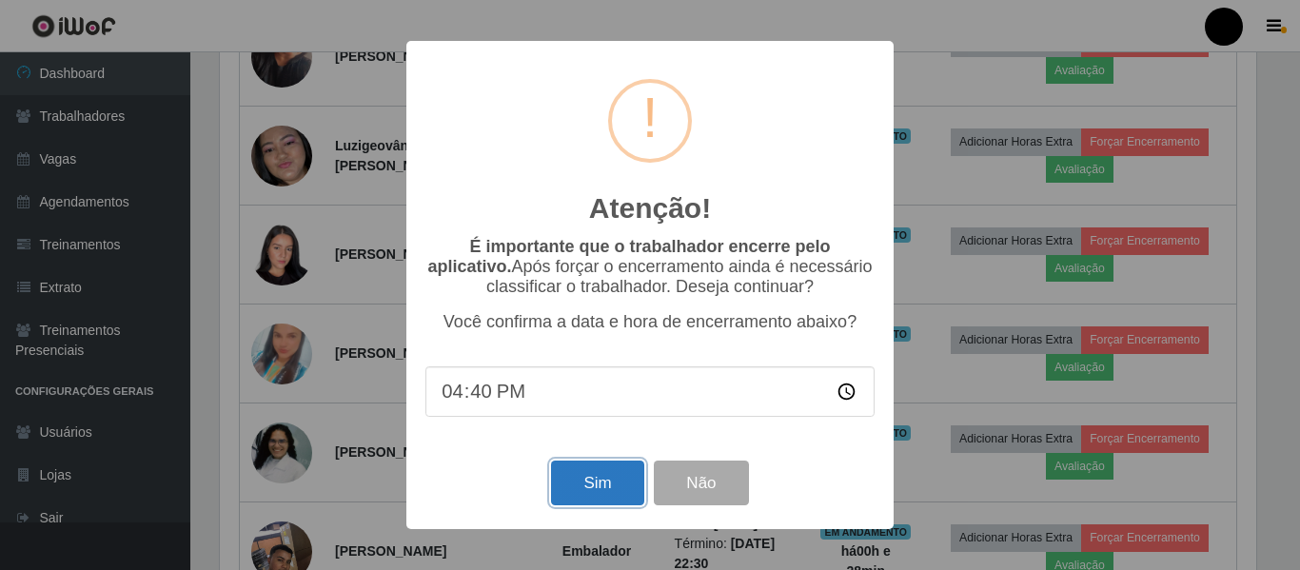
click at [603, 495] on button "Sim" at bounding box center [597, 482] width 92 height 45
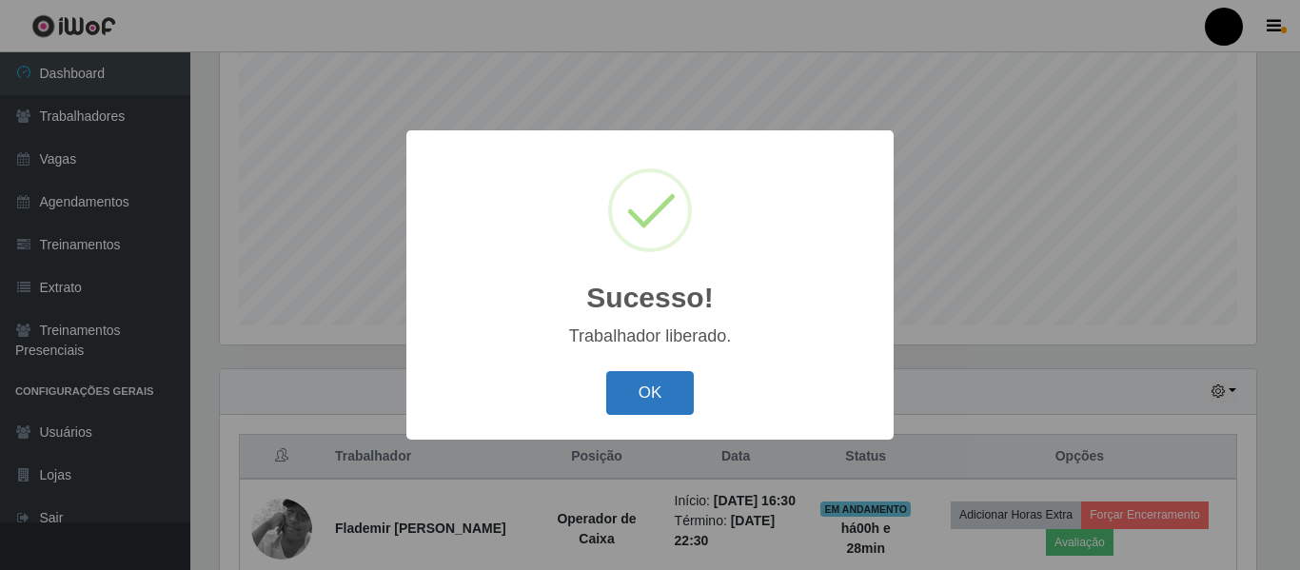
click at [660, 398] on button "OK" at bounding box center [650, 393] width 88 height 45
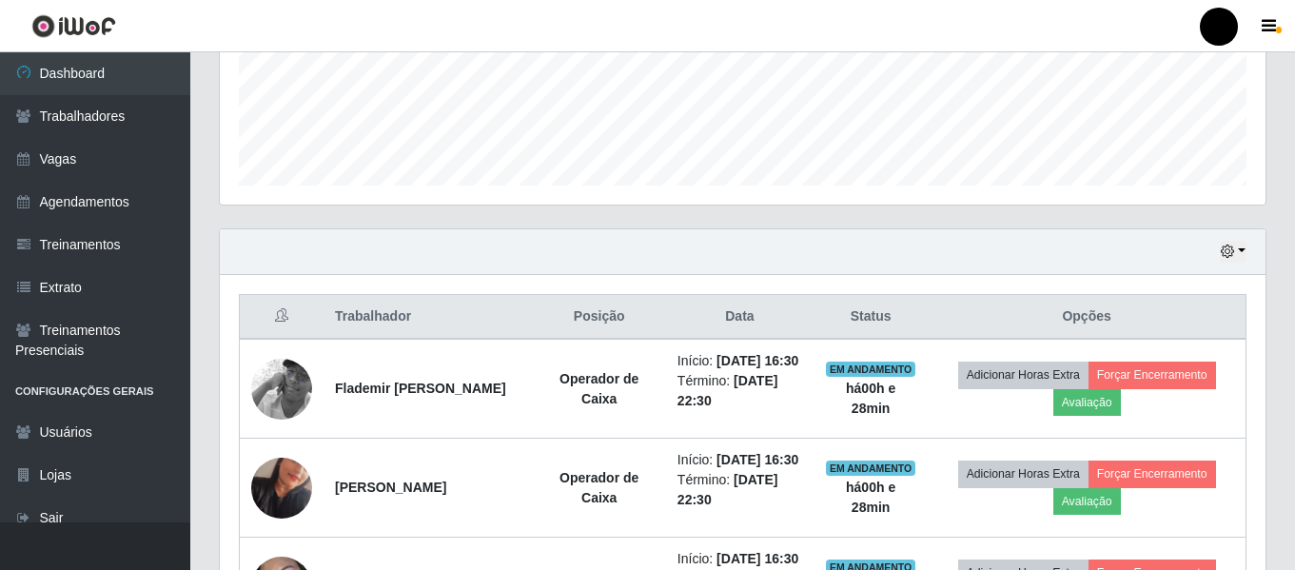
scroll to position [402, 0]
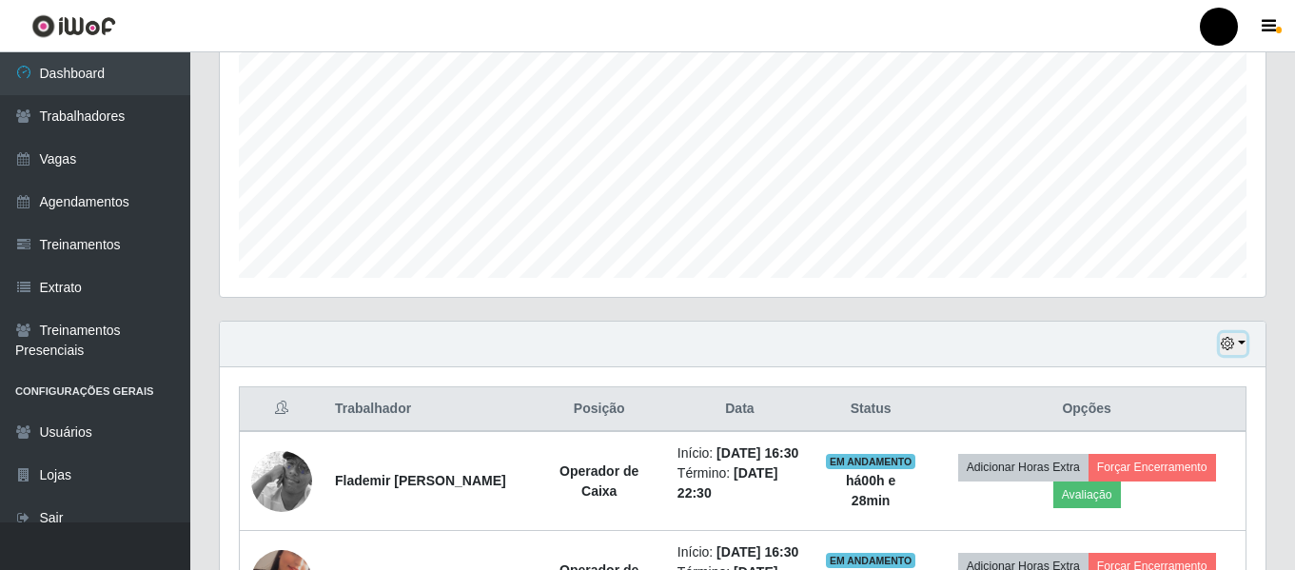
click at [1241, 344] on button "button" at bounding box center [1233, 344] width 27 height 22
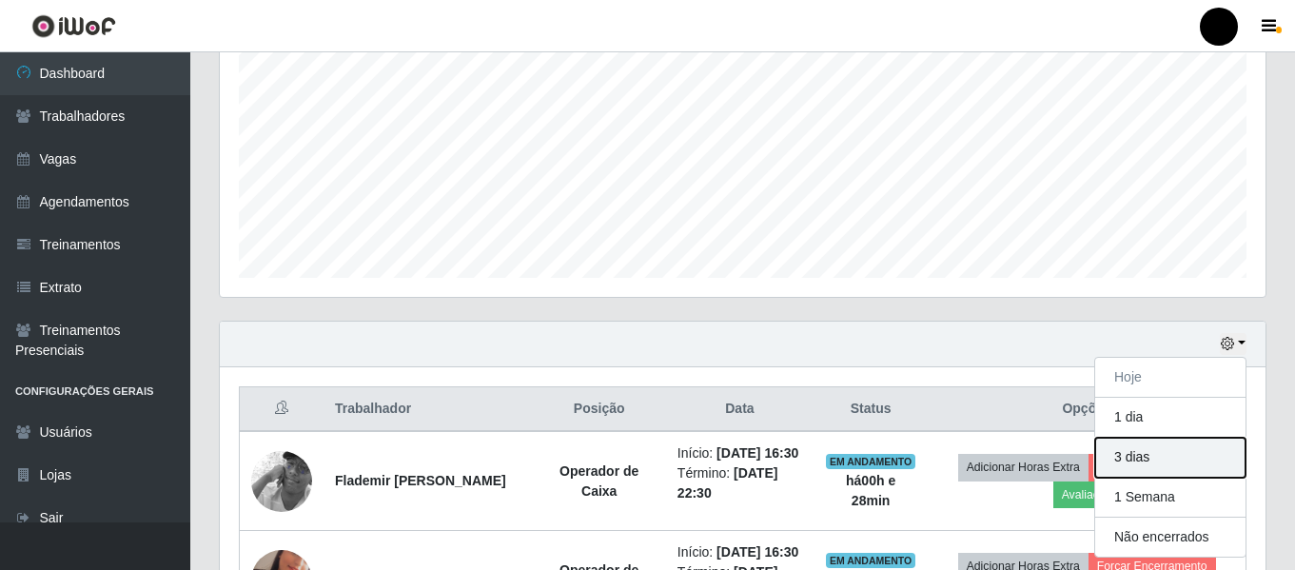
click at [1174, 451] on button "3 dias" at bounding box center [1170, 458] width 150 height 40
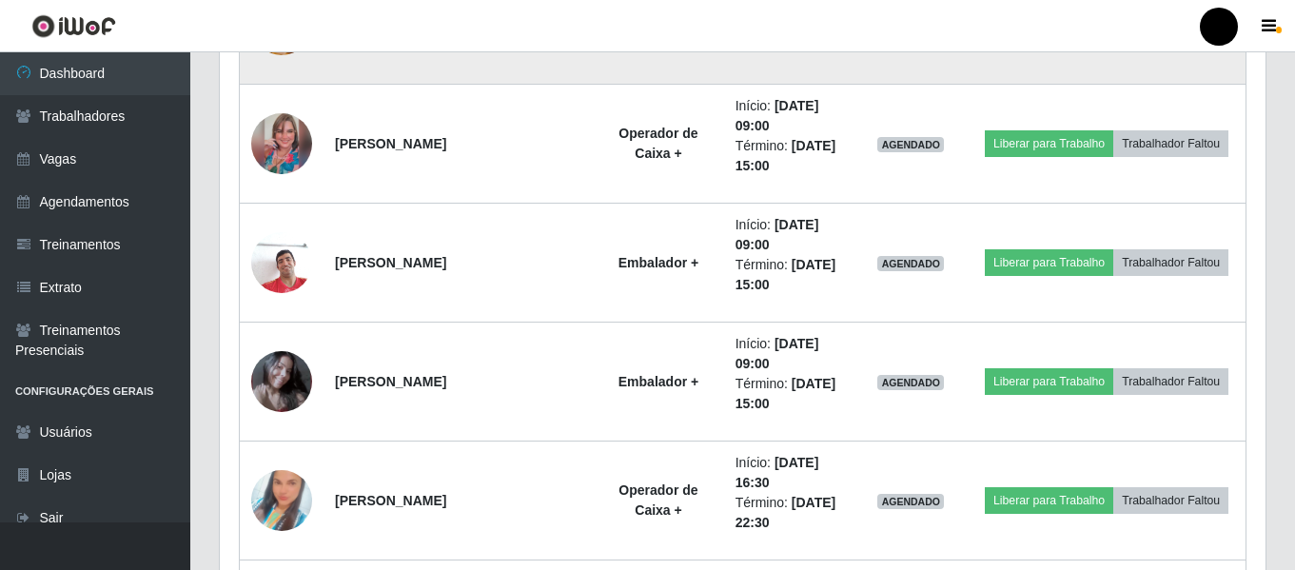
scroll to position [3161, 0]
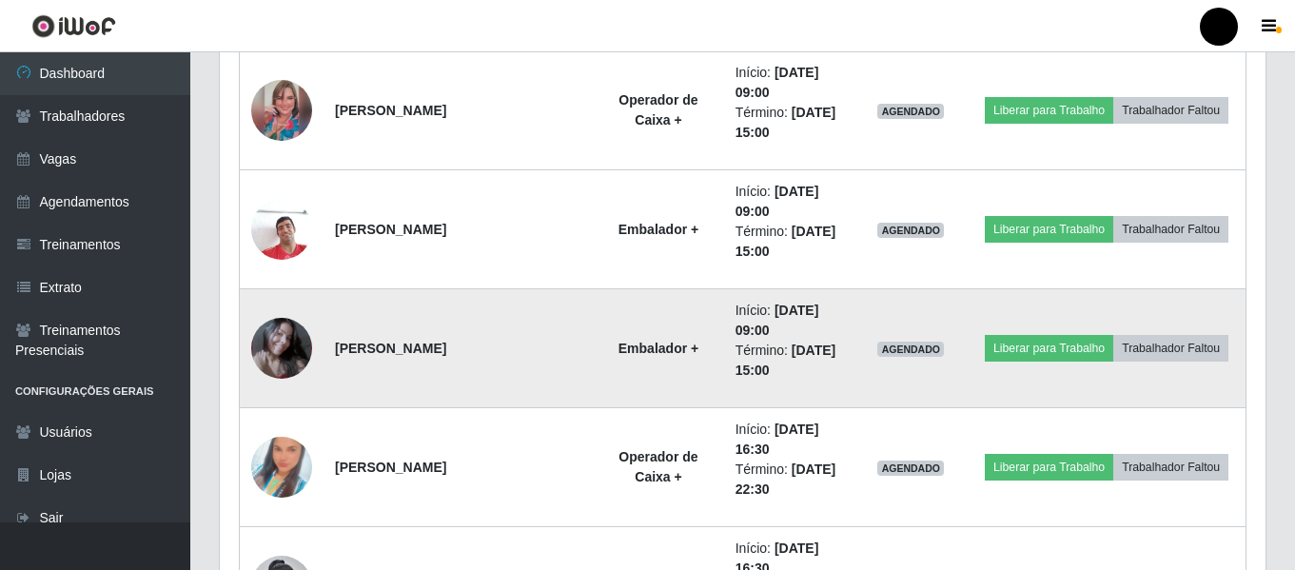
click at [276, 331] on img at bounding box center [281, 347] width 61 height 69
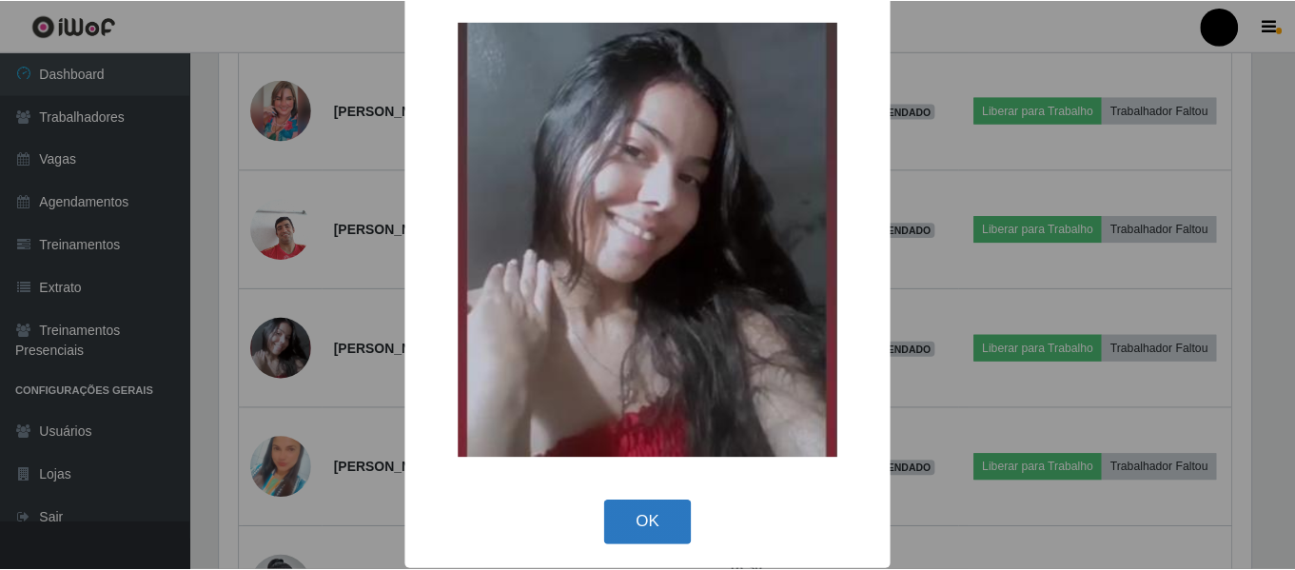
scroll to position [32, 0]
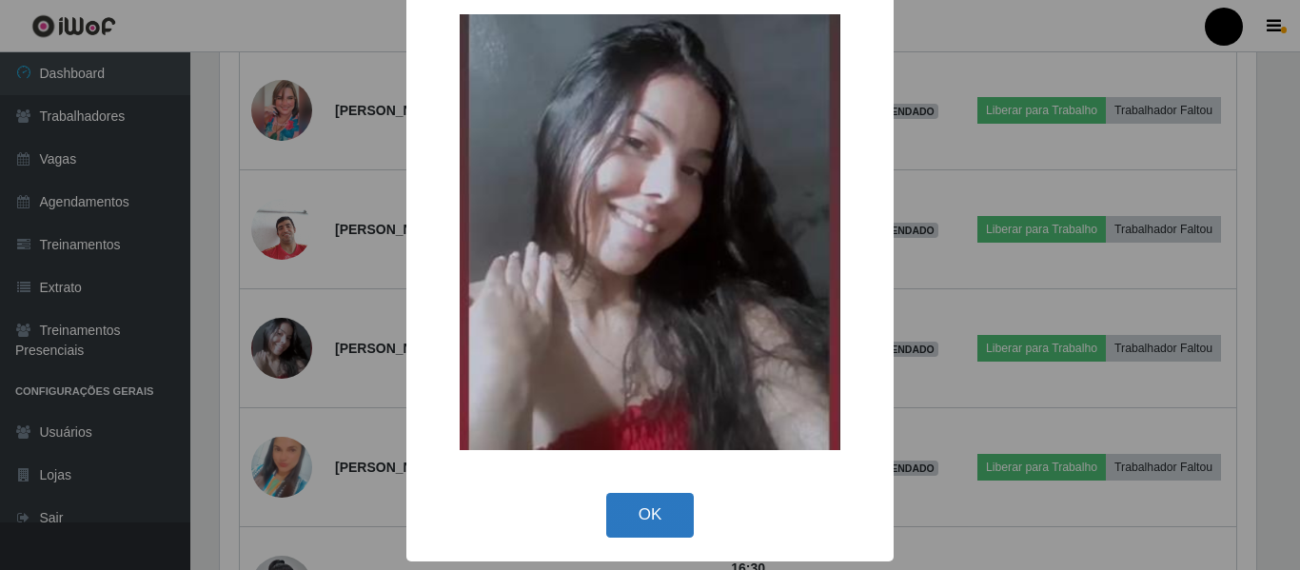
click at [635, 516] on button "OK" at bounding box center [650, 515] width 88 height 45
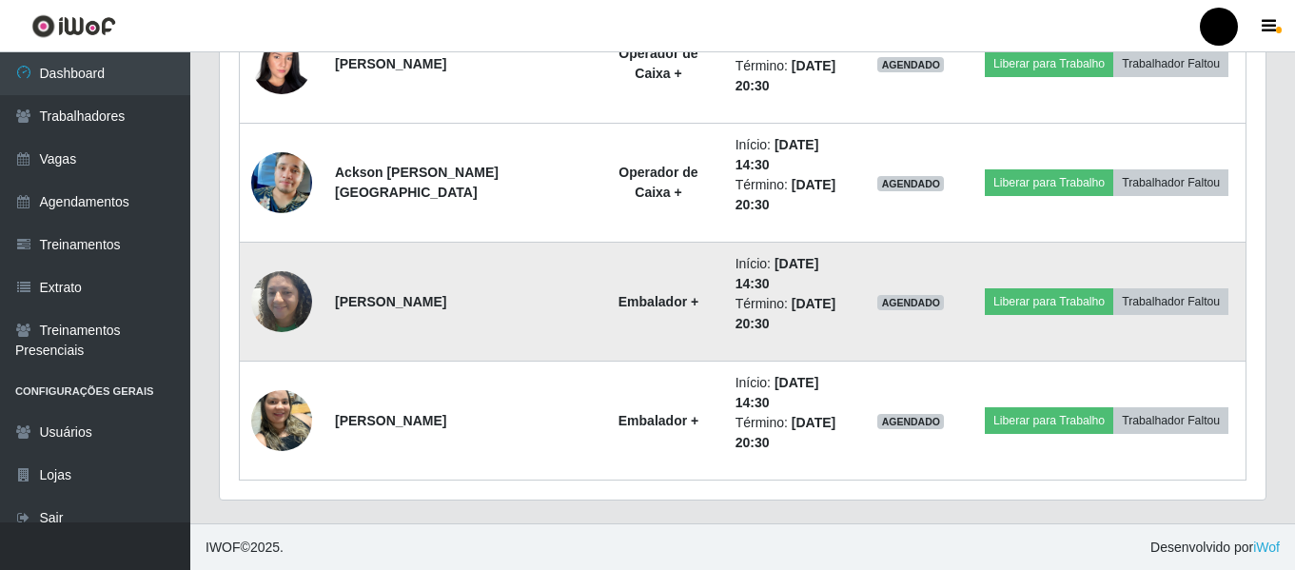
scroll to position [5231, 0]
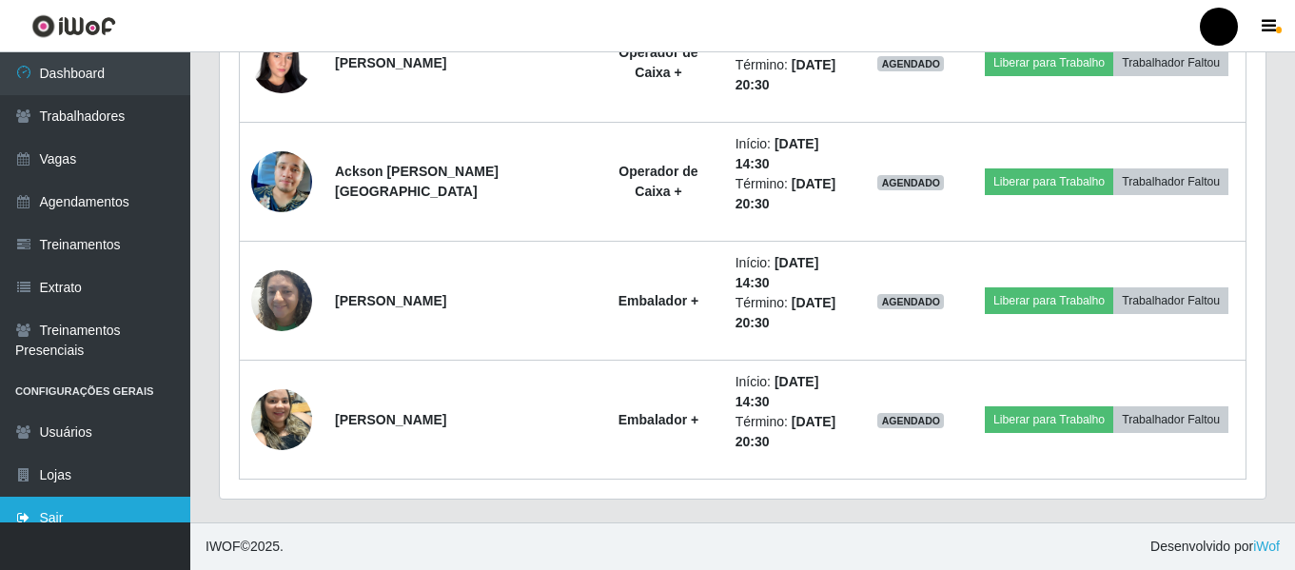
click at [79, 501] on link "Sair" at bounding box center [95, 518] width 190 height 43
